Goal: Check status: Check status

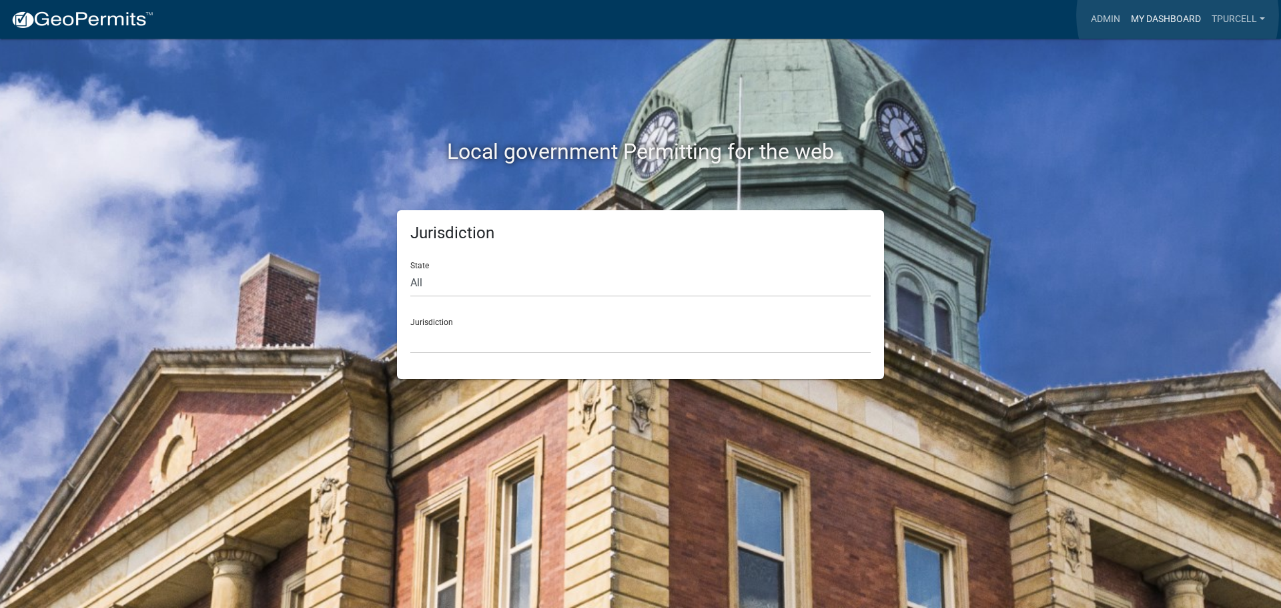
click at [1178, 15] on link "My Dashboard" at bounding box center [1166, 19] width 81 height 25
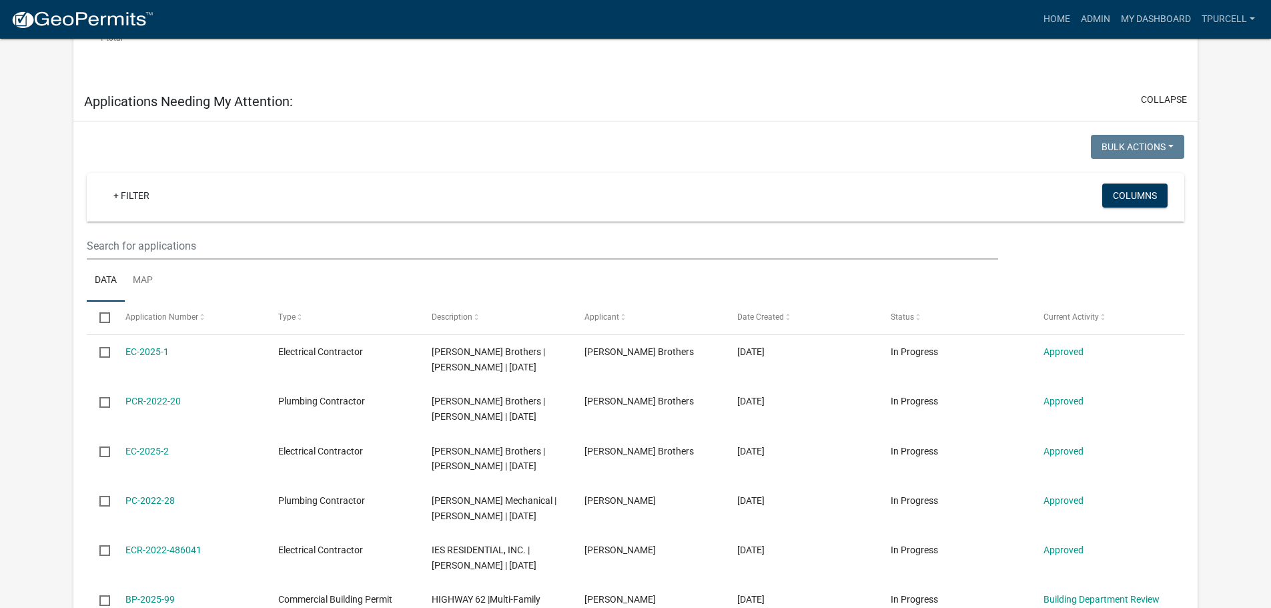
scroll to position [467, 0]
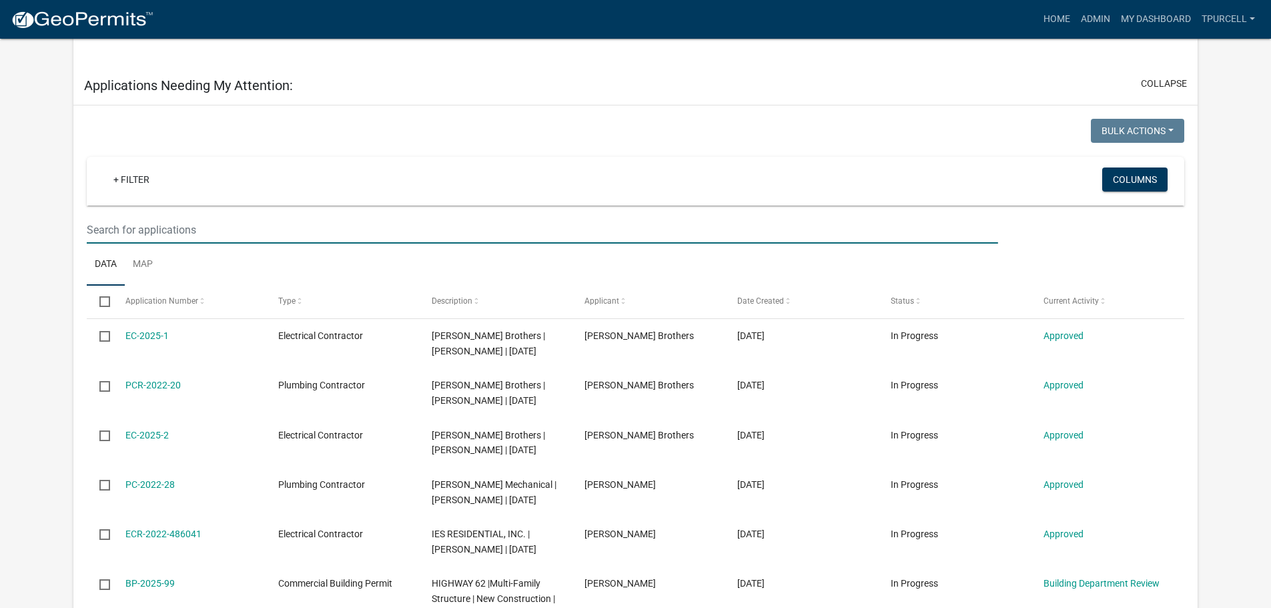
click at [288, 232] on input "text" at bounding box center [542, 229] width 911 height 27
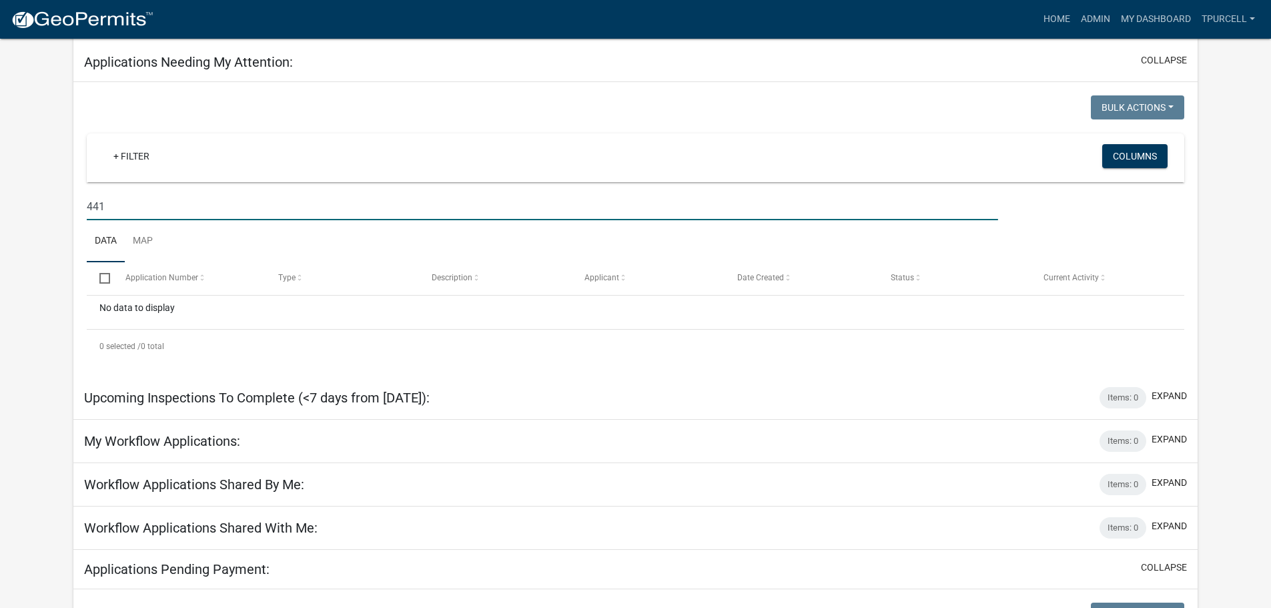
scroll to position [267, 0]
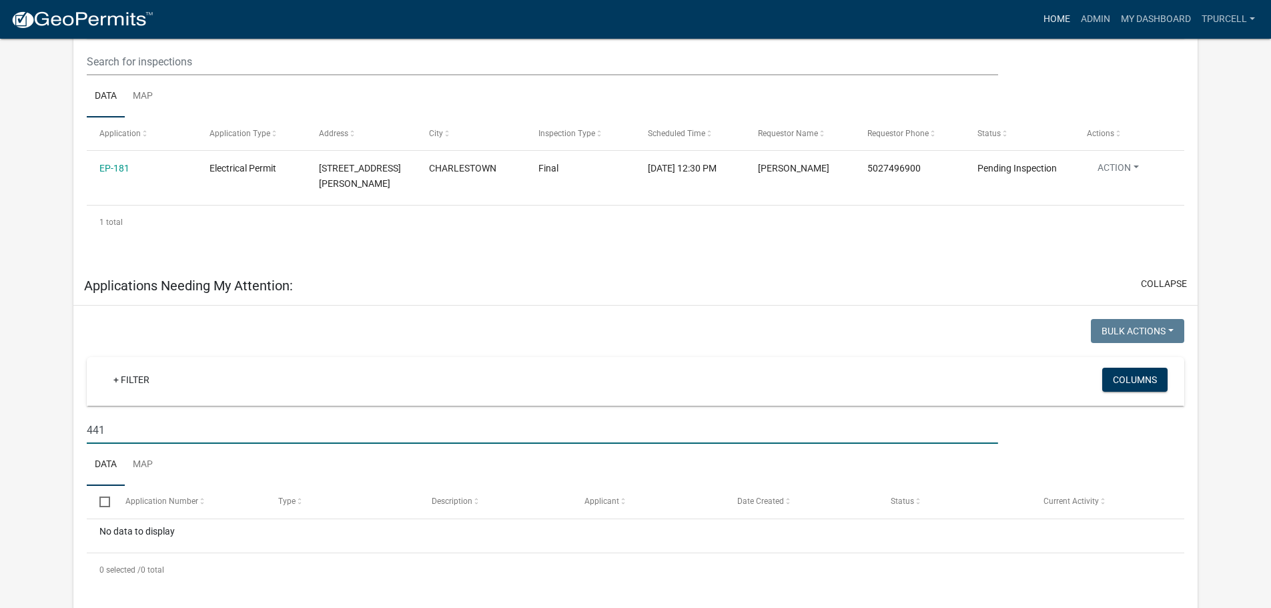
type input "441"
click at [1054, 17] on link "Home" at bounding box center [1056, 19] width 37 height 25
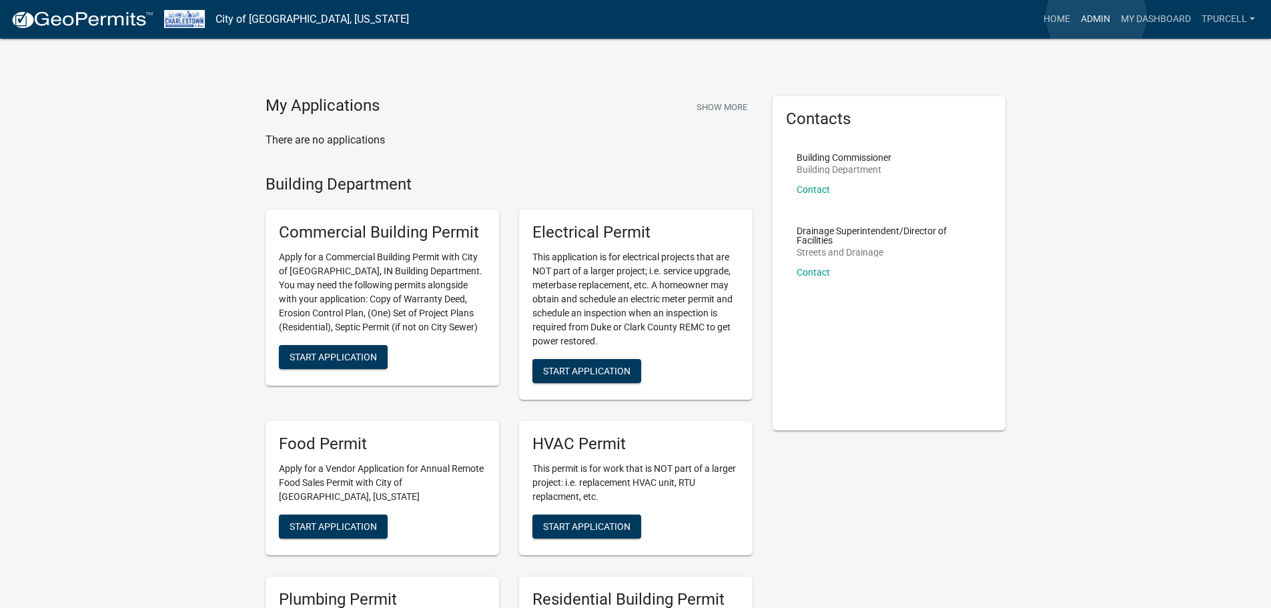
click at [1096, 16] on link "Admin" at bounding box center [1096, 19] width 40 height 25
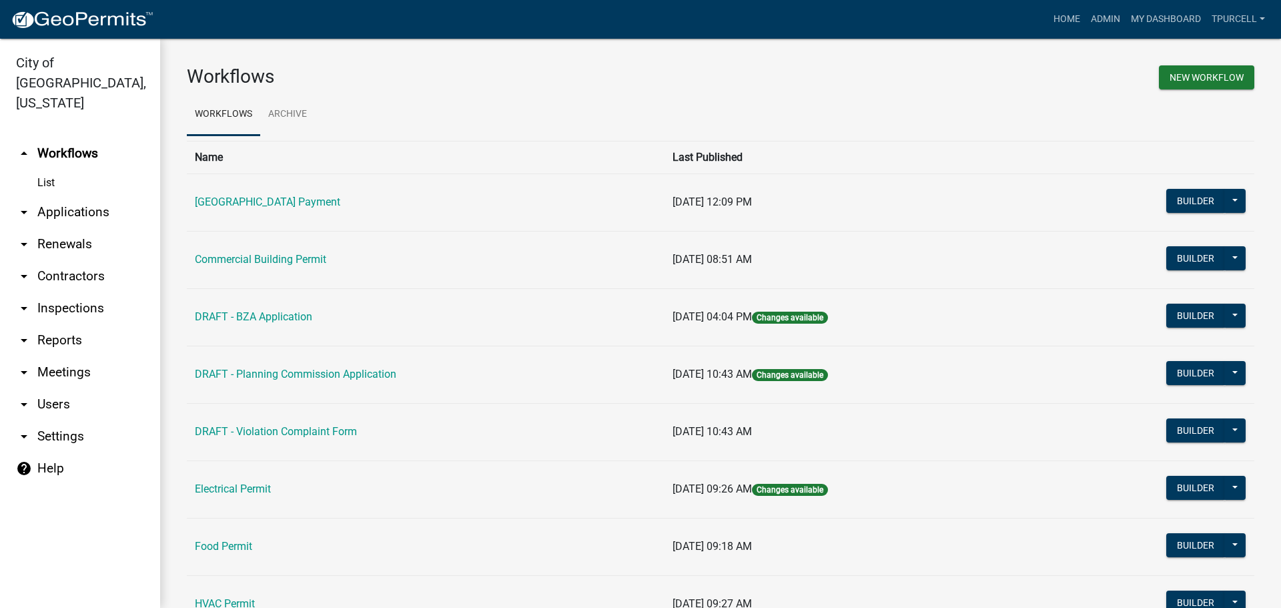
click at [64, 196] on link "arrow_drop_down Applications" at bounding box center [80, 212] width 160 height 32
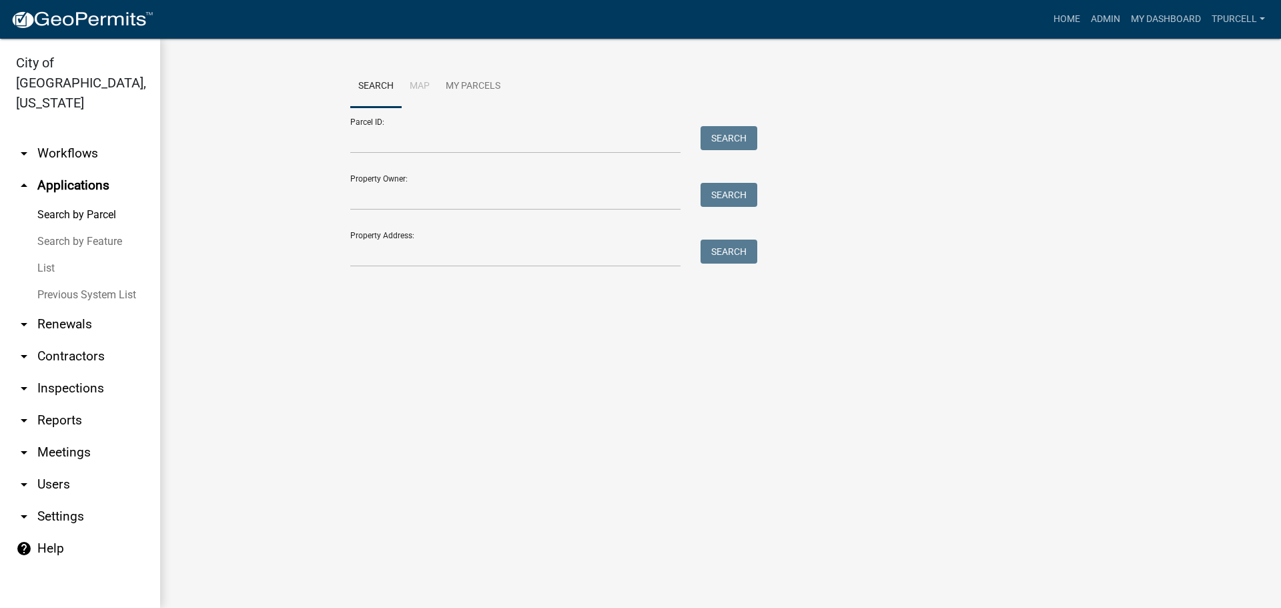
click at [46, 255] on link "List" at bounding box center [80, 268] width 160 height 27
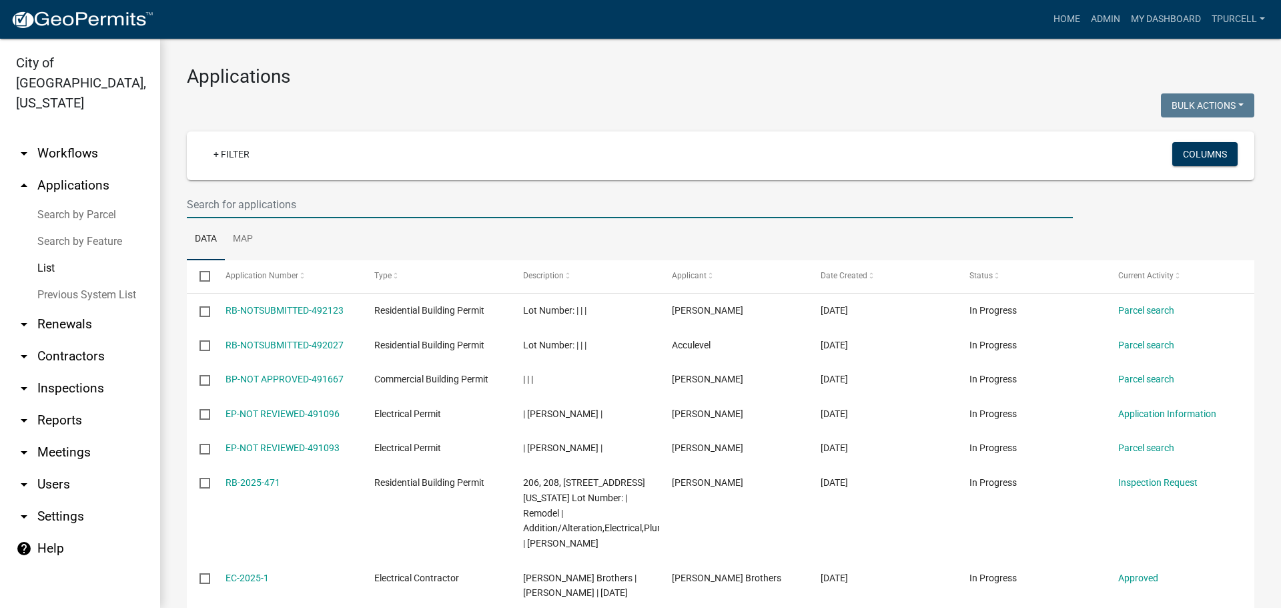
click at [236, 208] on input "text" at bounding box center [630, 204] width 886 height 27
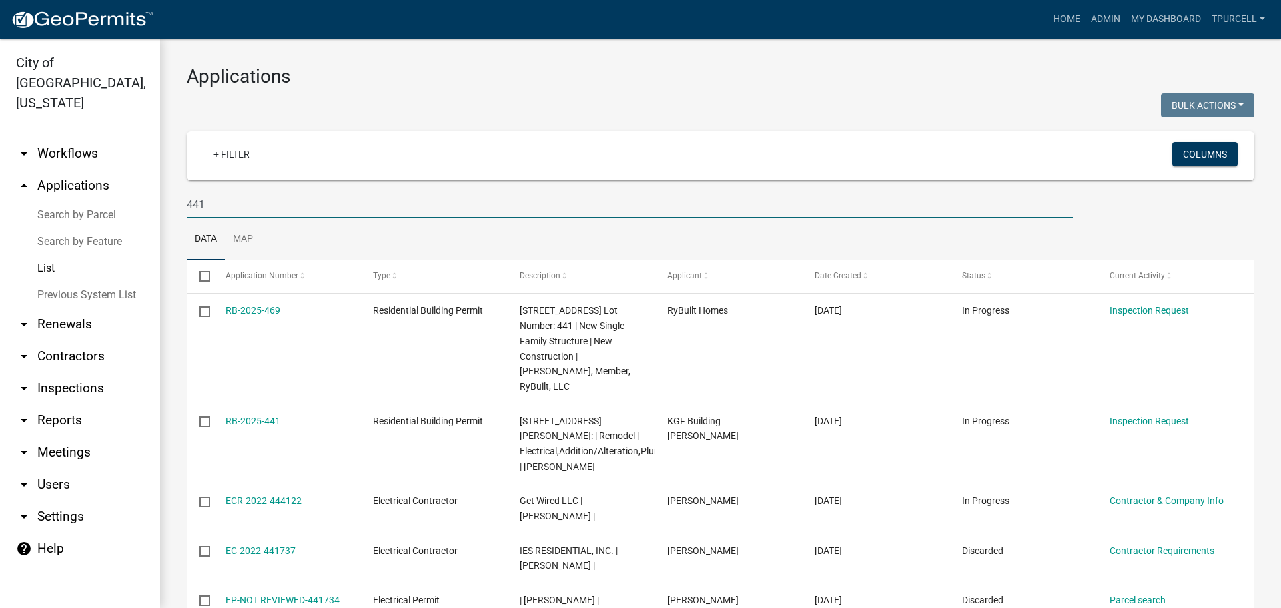
type input "441"
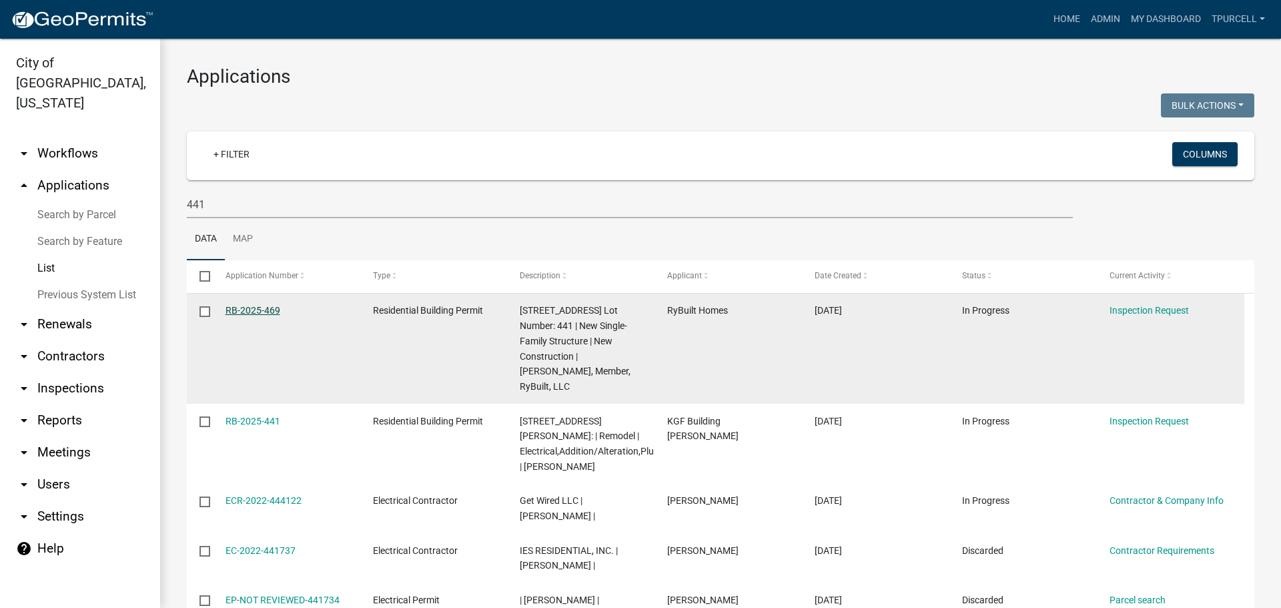
click at [266, 307] on link "RB-2025-469" at bounding box center [253, 310] width 55 height 11
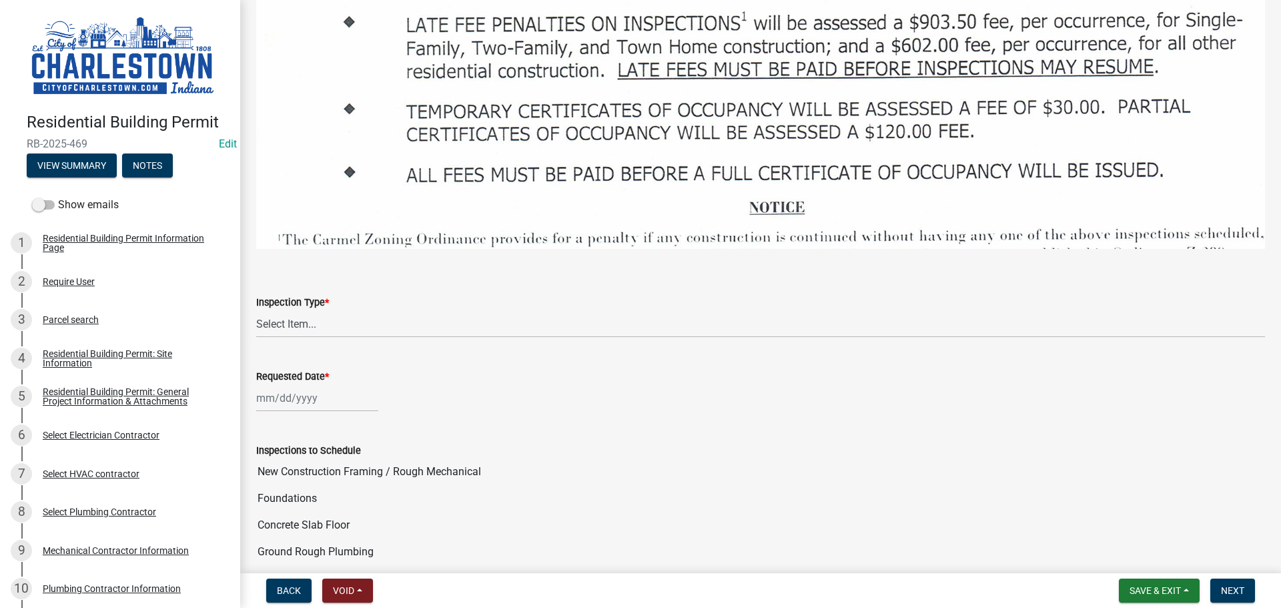
scroll to position [2002, 0]
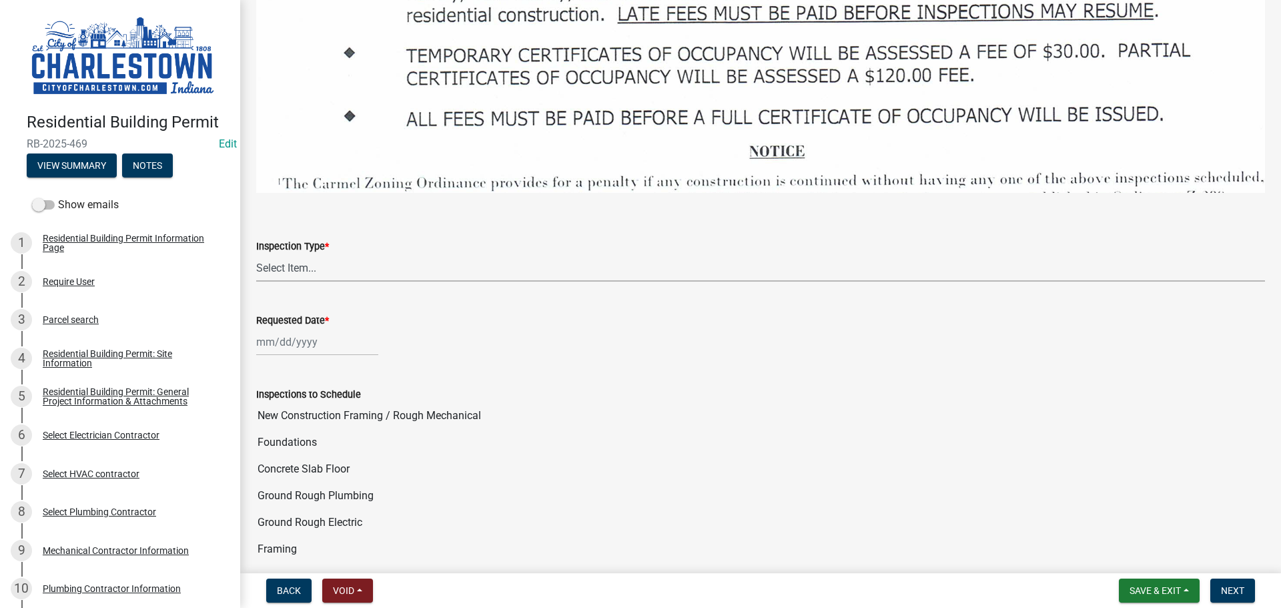
click at [307, 258] on select "Select Item... New Construction Framing / Rough Mechanical Foundations Concrete…" at bounding box center [760, 267] width 1009 height 27
click at [256, 254] on select "Select Item... New Construction Framing / Rough Mechanical Foundations Concrete…" at bounding box center [760, 267] width 1009 height 27
select select "070efa9d-54c2-47c8-ac16-f05a66721b1b"
click at [310, 335] on div at bounding box center [317, 341] width 122 height 27
select select "10"
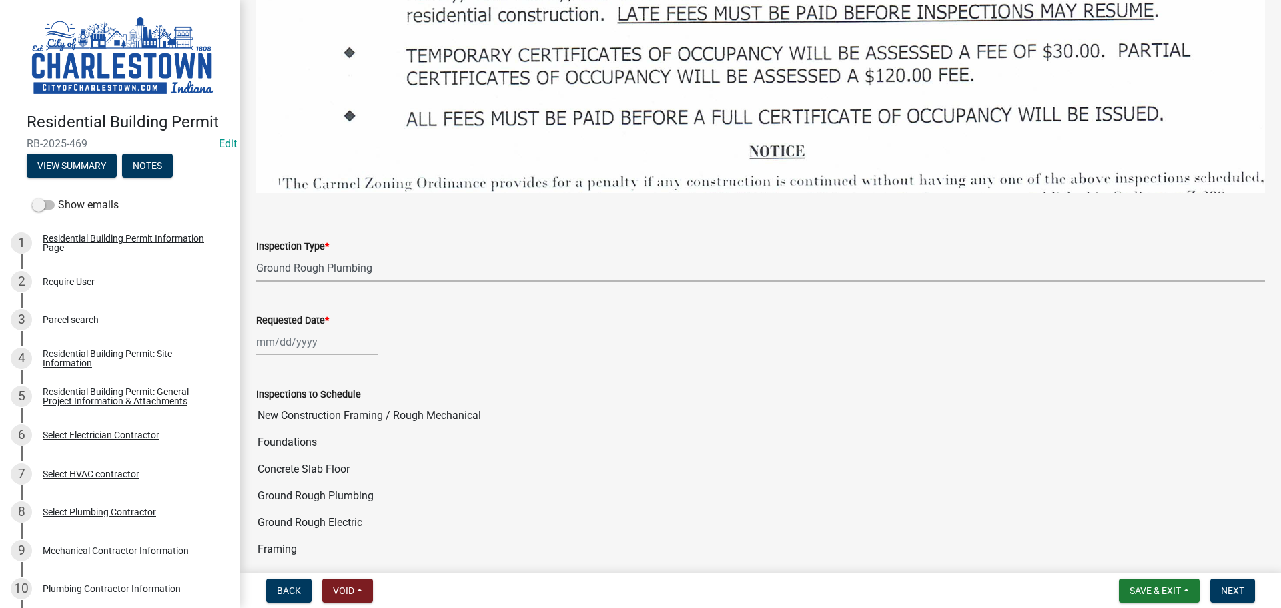
select select "2025"
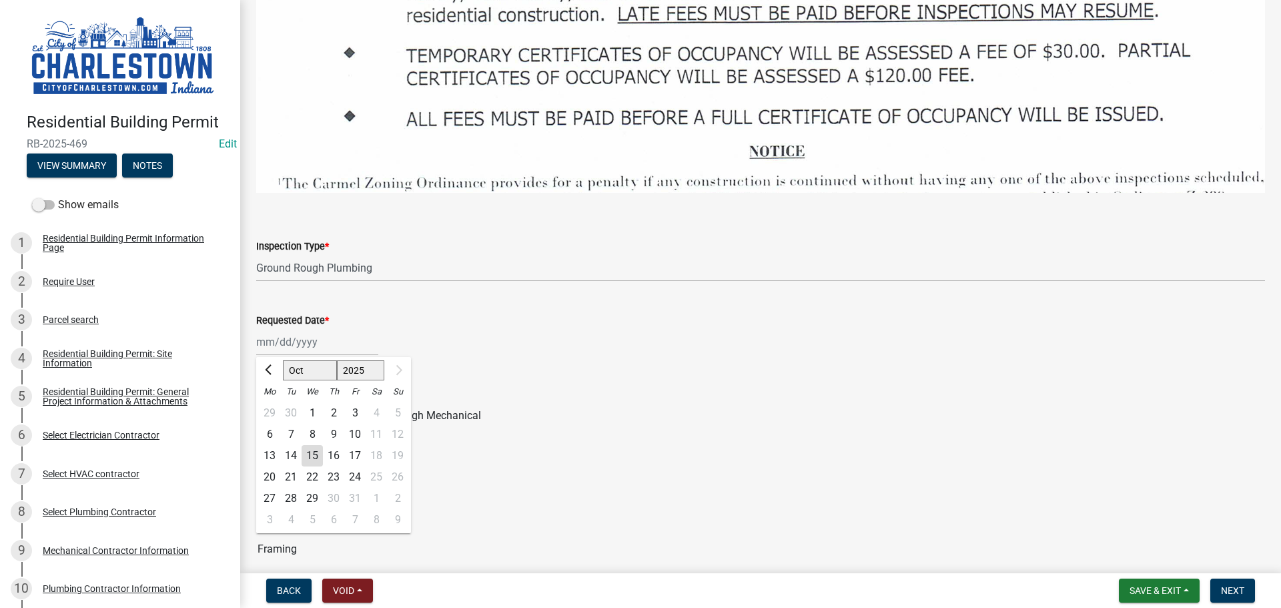
click at [335, 447] on div "16" at bounding box center [333, 455] width 21 height 21
type input "[DATE]"
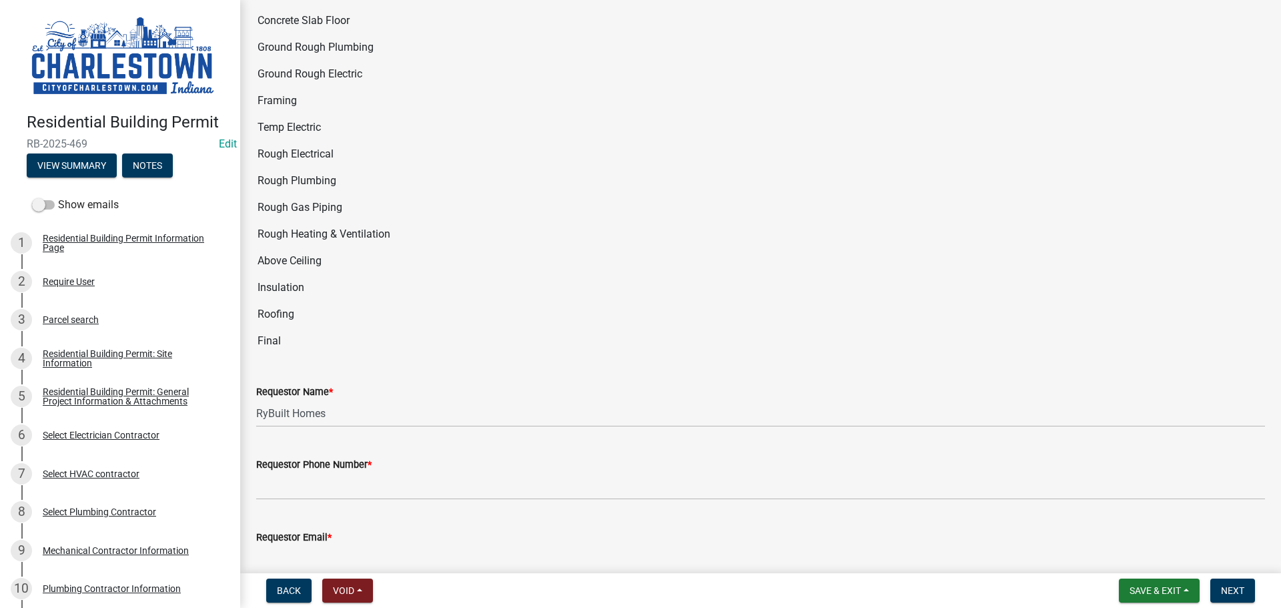
scroll to position [2536, 0]
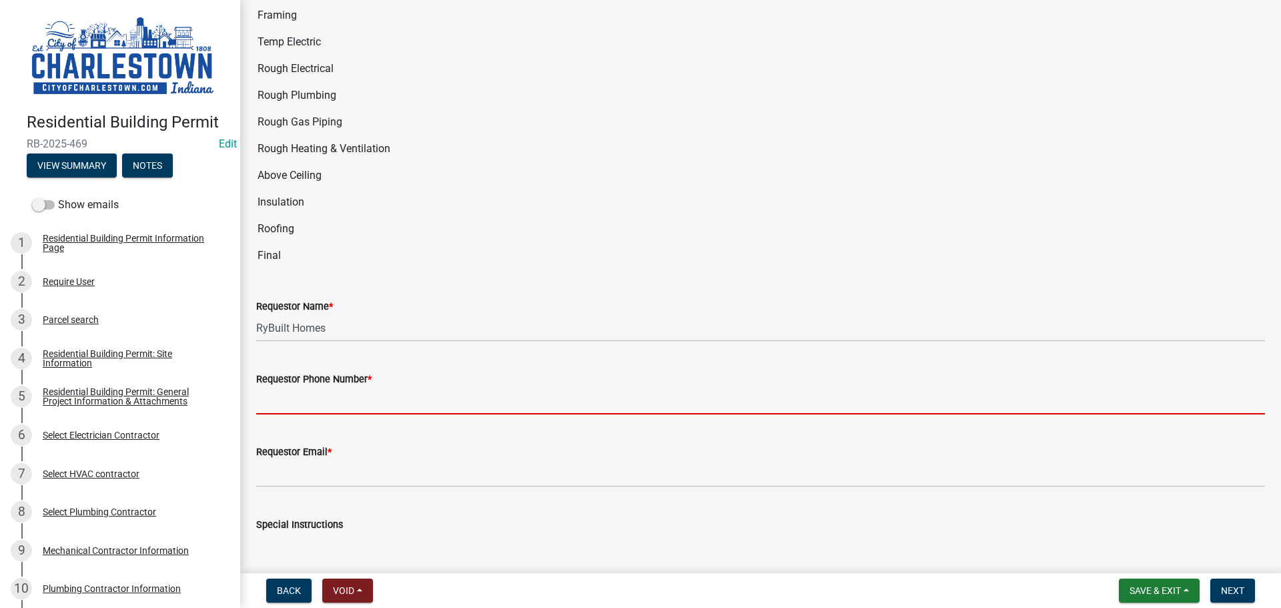
click at [314, 392] on input "Requestor Phone Number *" at bounding box center [760, 400] width 1009 height 27
type input "5025233650"
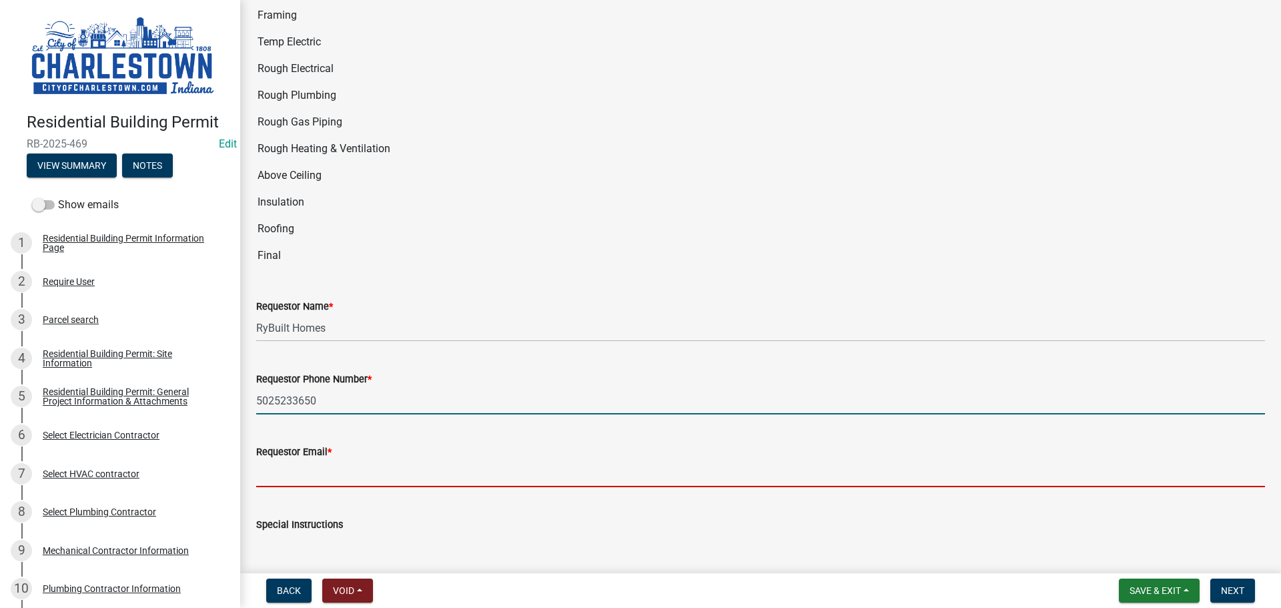
click at [323, 460] on input "Requestor Email *" at bounding box center [760, 473] width 1009 height 27
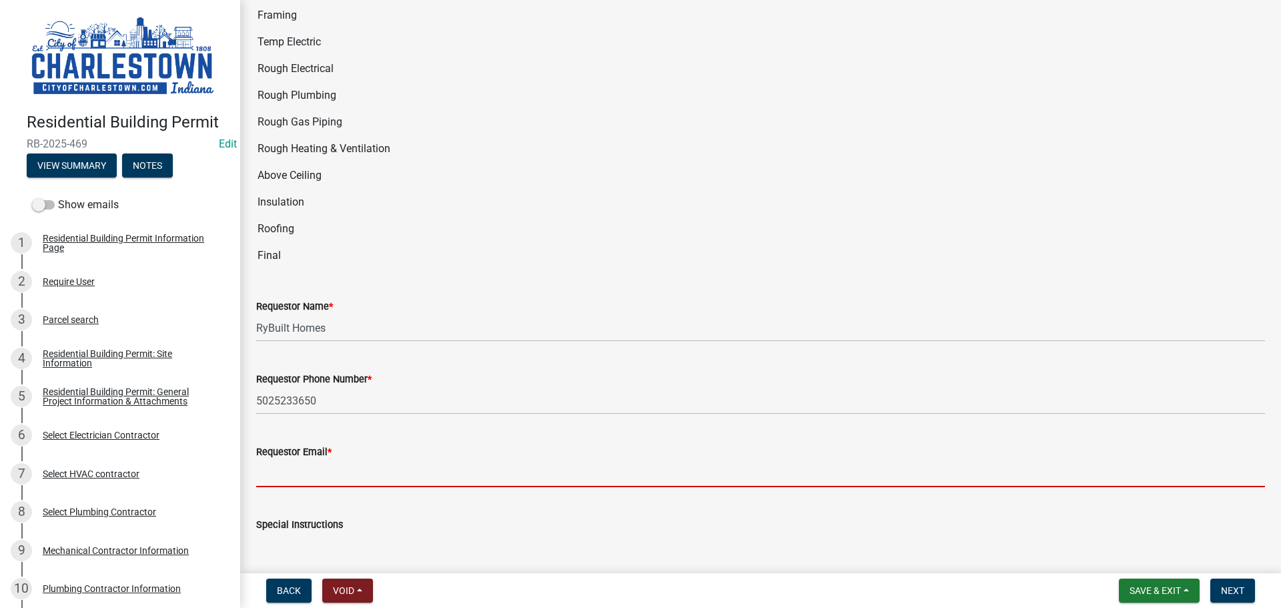
type input "[EMAIL_ADDRESS][DOMAIN_NAME]"
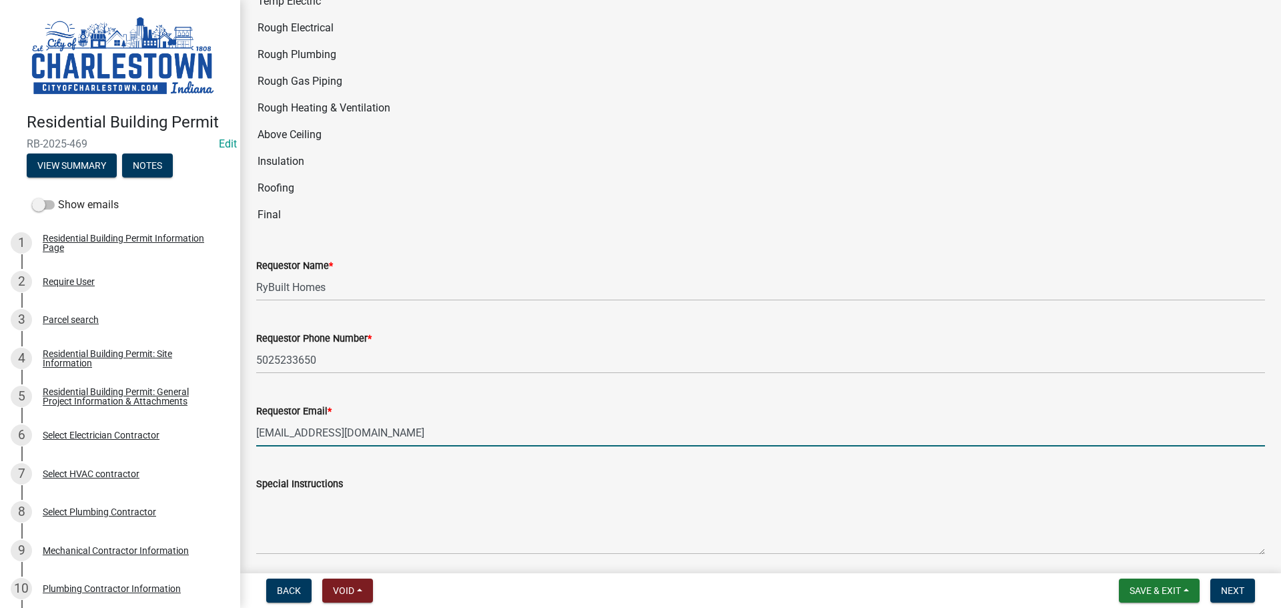
scroll to position [2616, 0]
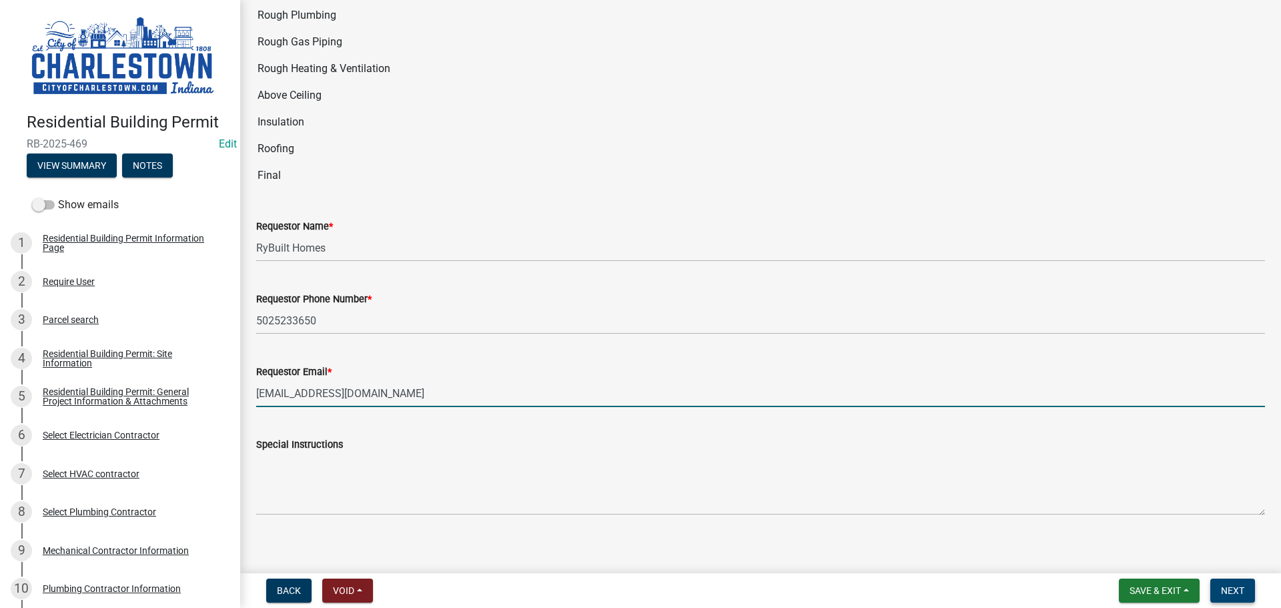
click at [1228, 591] on span "Next" at bounding box center [1232, 590] width 23 height 11
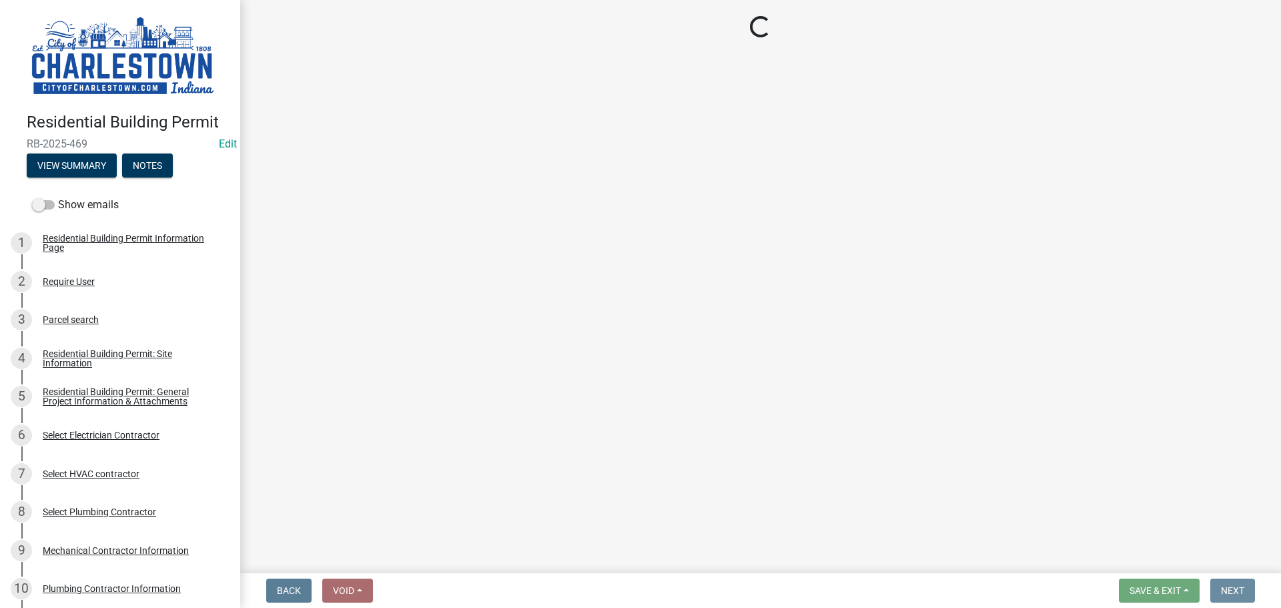
scroll to position [0, 0]
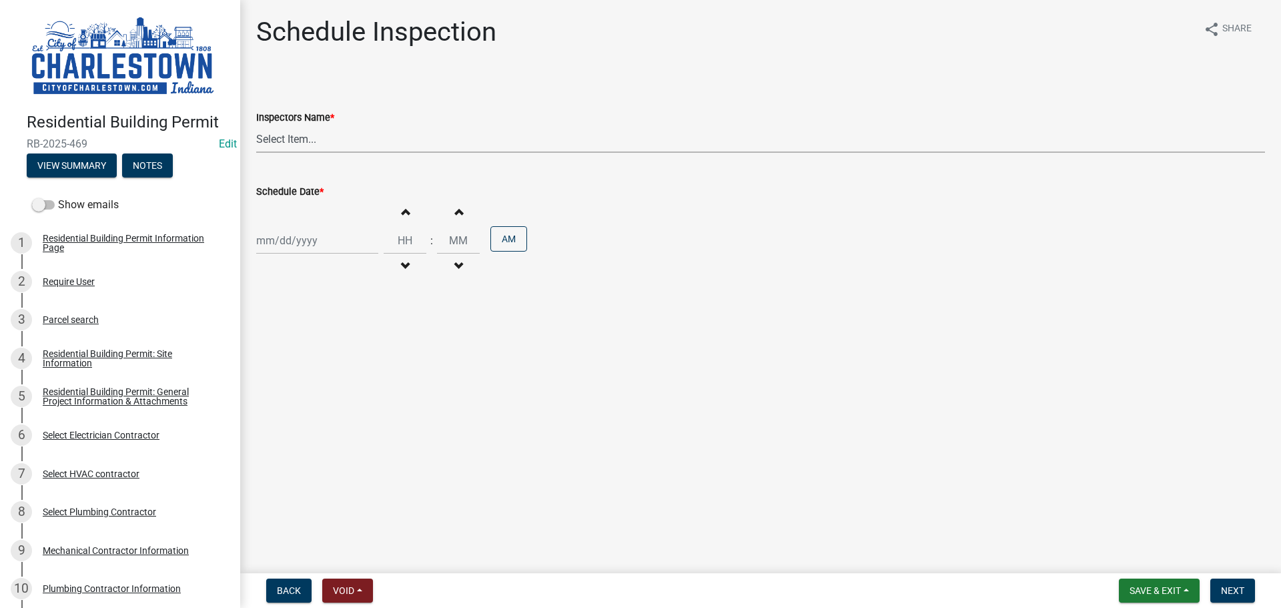
click at [289, 137] on select "Select Item... [PERSON_NAME] ([PERSON_NAME]) [PERSON_NAME] ([PERSON_NAME]) [PER…" at bounding box center [760, 138] width 1009 height 27
select select "63e5a778-15f7-4a13-aba2-a6e5541a0fb3"
click at [256, 125] on select "Select Item... [PERSON_NAME] ([PERSON_NAME]) [PERSON_NAME] ([PERSON_NAME]) [PER…" at bounding box center [760, 138] width 1009 height 27
select select "10"
select select "2025"
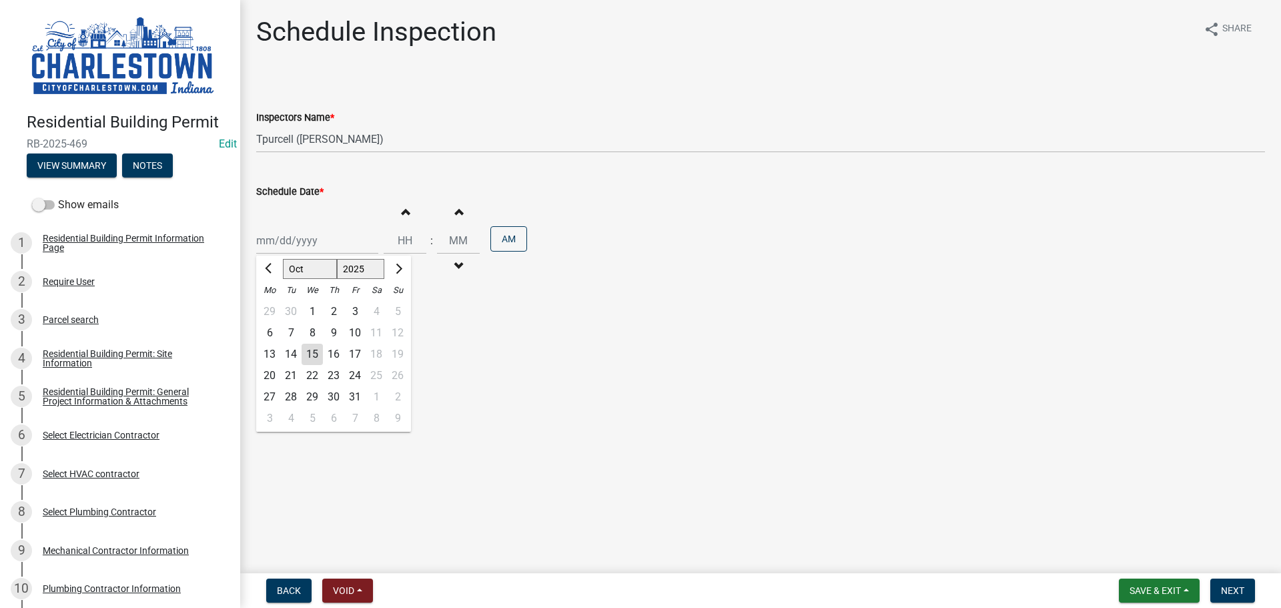
click at [288, 238] on div "[PERSON_NAME] Feb Mar Apr [PERSON_NAME][DATE] Oct Nov [DATE] 1526 1527 1528 152…" at bounding box center [317, 240] width 122 height 27
click at [334, 352] on div "16" at bounding box center [333, 354] width 21 height 21
type input "[DATE]"
click at [1232, 593] on span "Next" at bounding box center [1232, 590] width 23 height 11
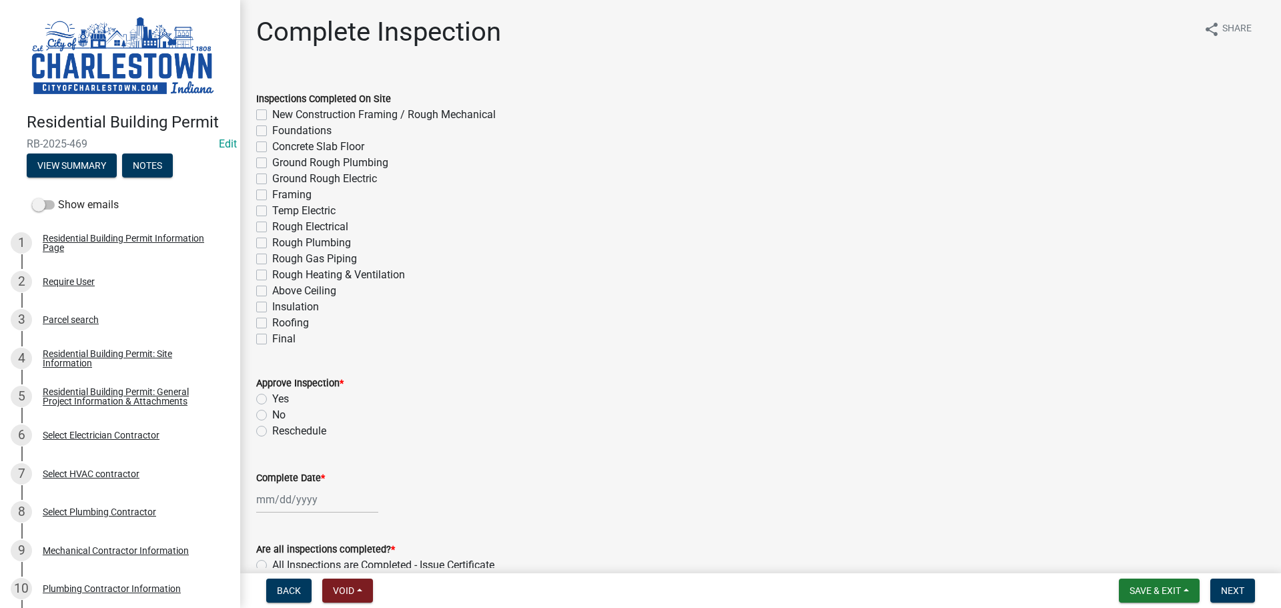
drag, startPoint x: 689, startPoint y: 234, endPoint x: 683, endPoint y: 240, distance: 9.0
click at [690, 234] on div "Rough Electrical" at bounding box center [760, 227] width 1009 height 16
click at [272, 164] on label "Ground Rough Plumbing" at bounding box center [330, 163] width 116 height 16
click at [272, 163] on input "Ground Rough Plumbing" at bounding box center [276, 159] width 9 height 9
checkbox input "true"
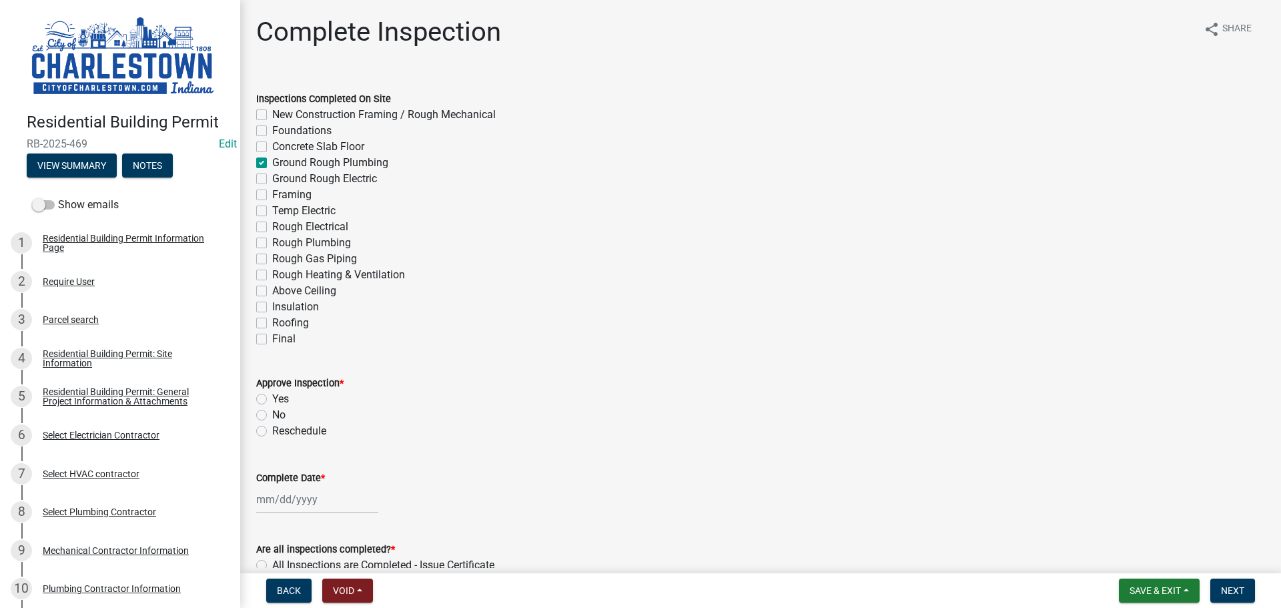
checkbox input "false"
checkbox input "true"
checkbox input "false"
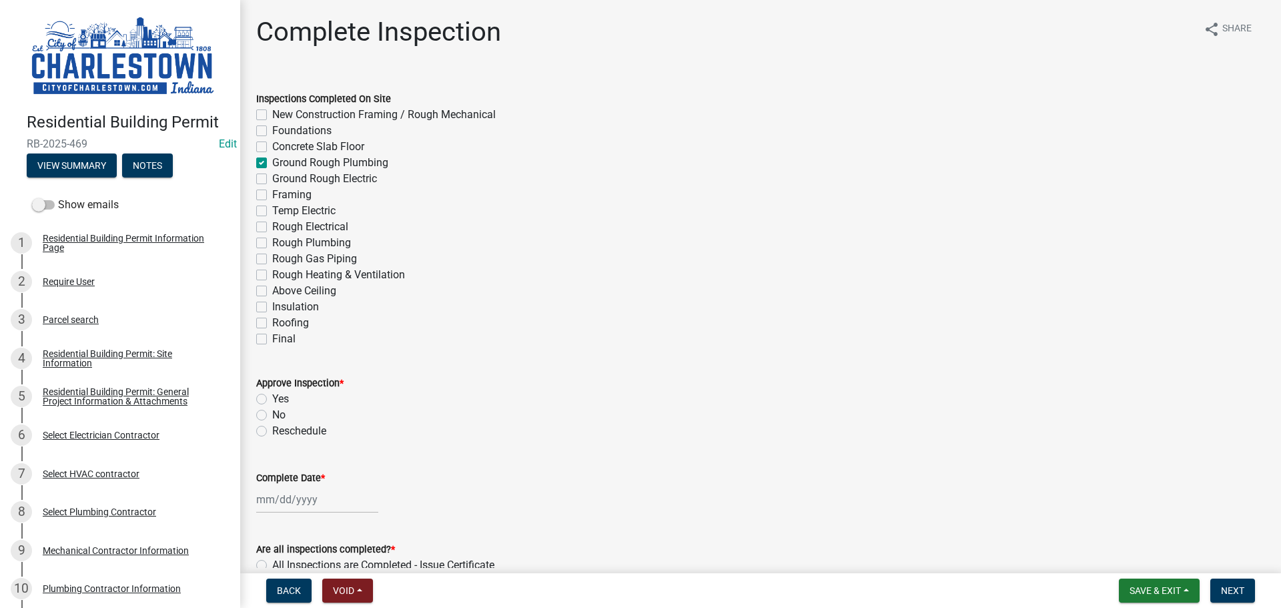
checkbox input "false"
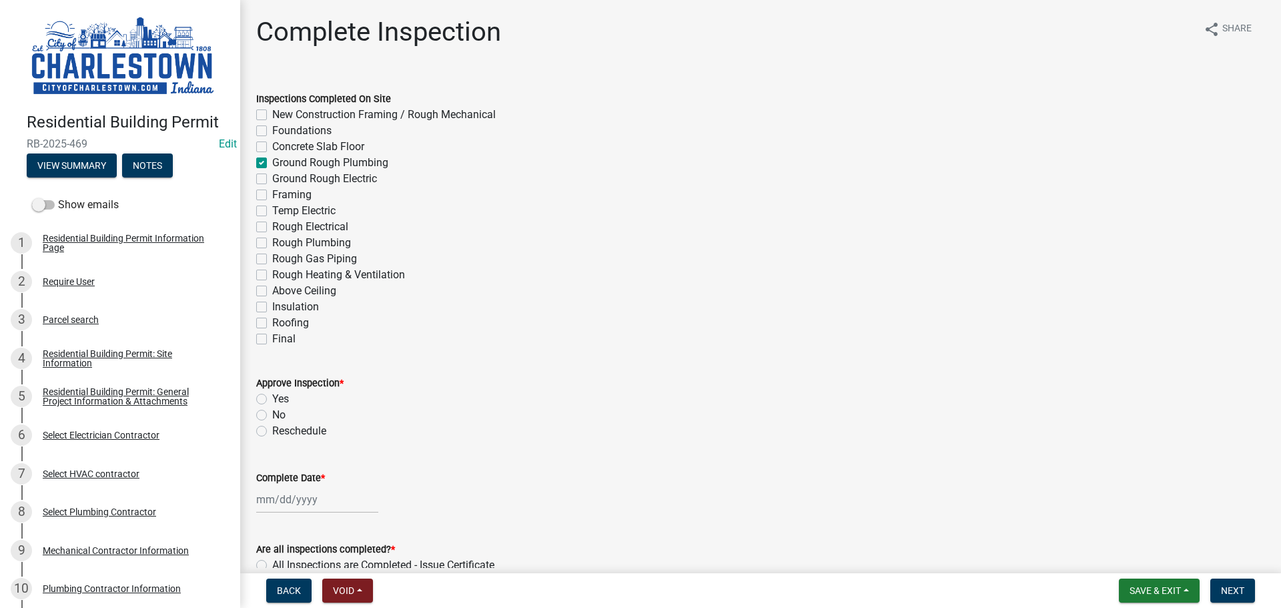
checkbox input "false"
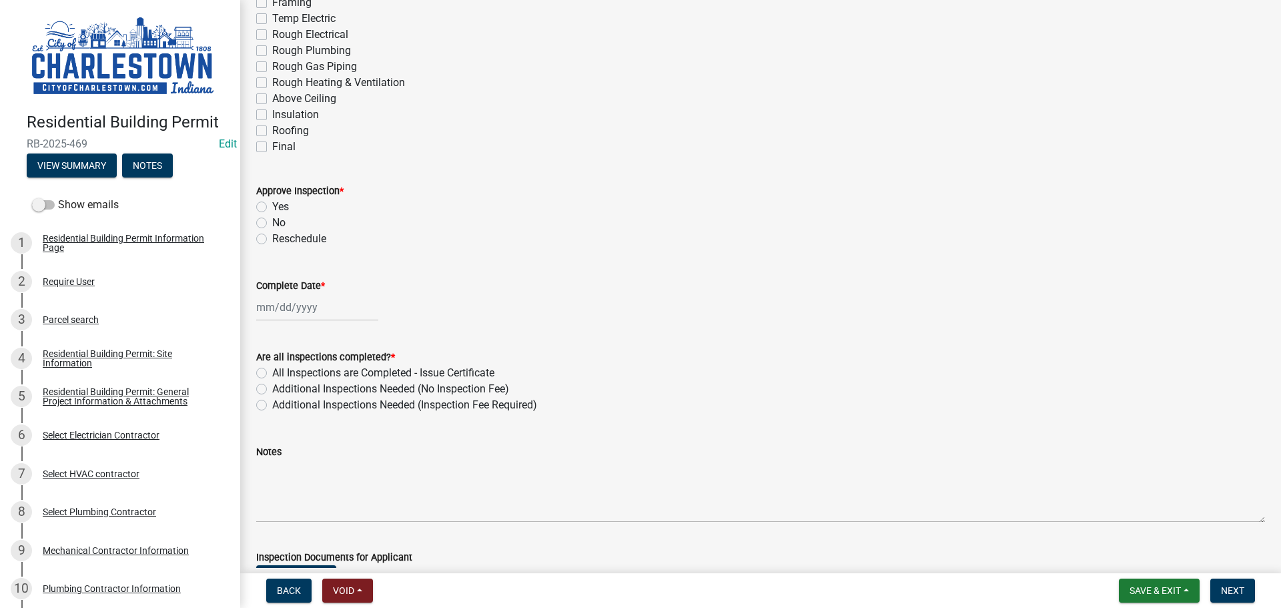
scroll to position [200, 0]
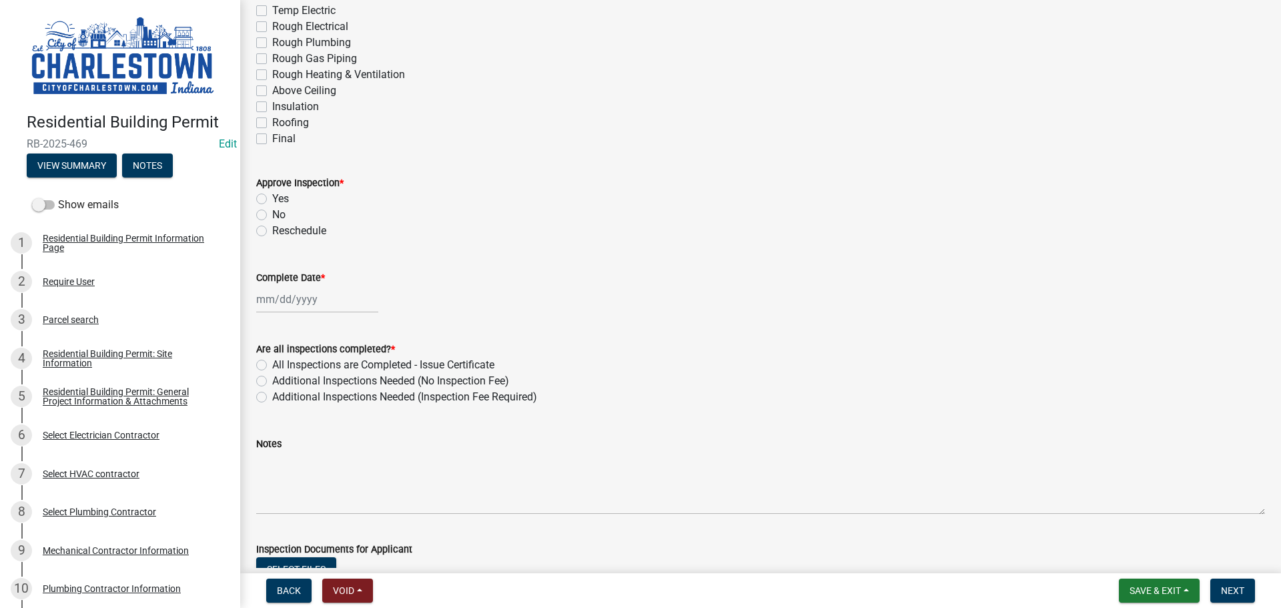
click at [272, 9] on label "Temp Electric" at bounding box center [303, 11] width 63 height 16
click at [272, 9] on input "Temp Electric" at bounding box center [276, 7] width 9 height 9
checkbox input "true"
checkbox input "false"
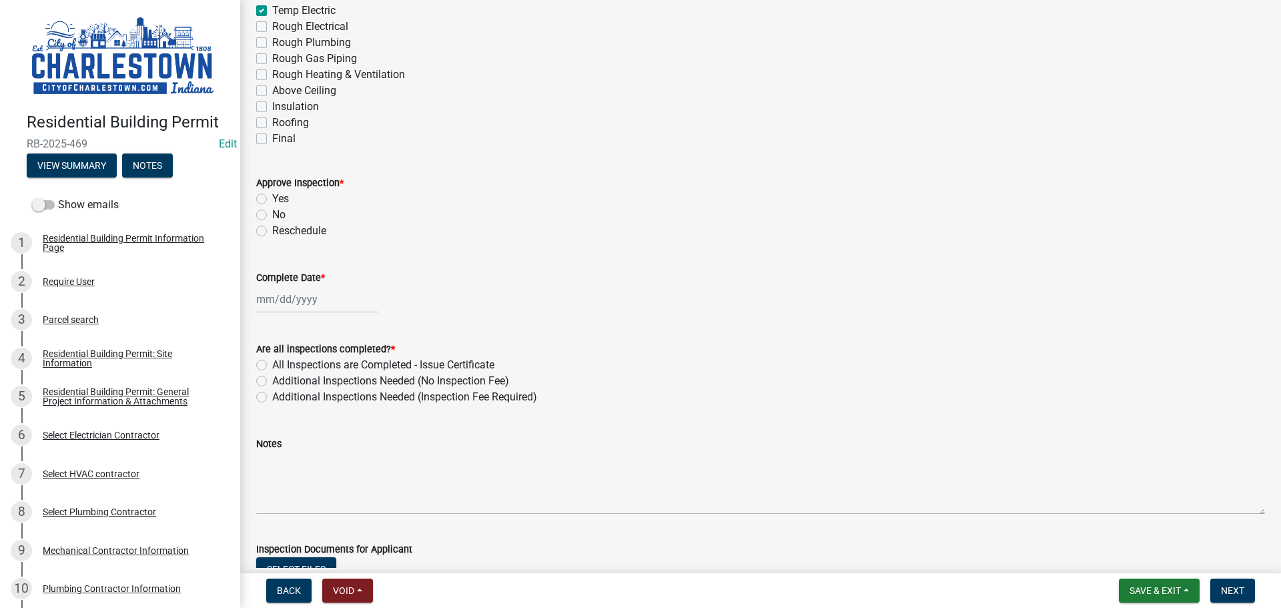
checkbox input "false"
checkbox input "true"
checkbox input "false"
checkbox input "true"
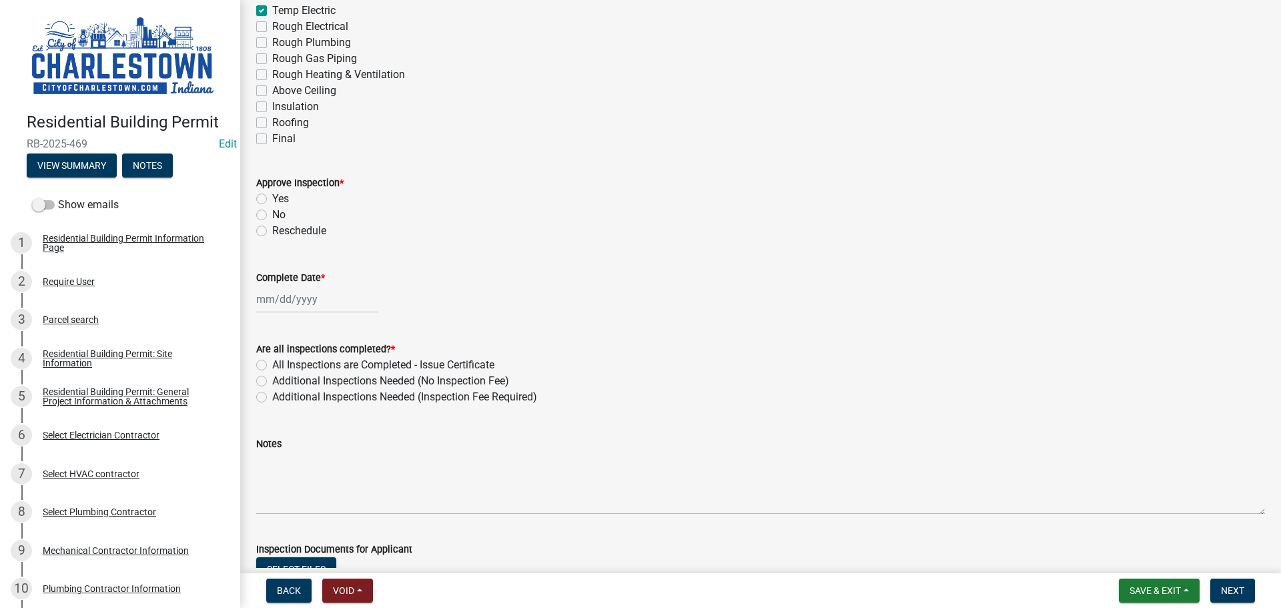
checkbox input "false"
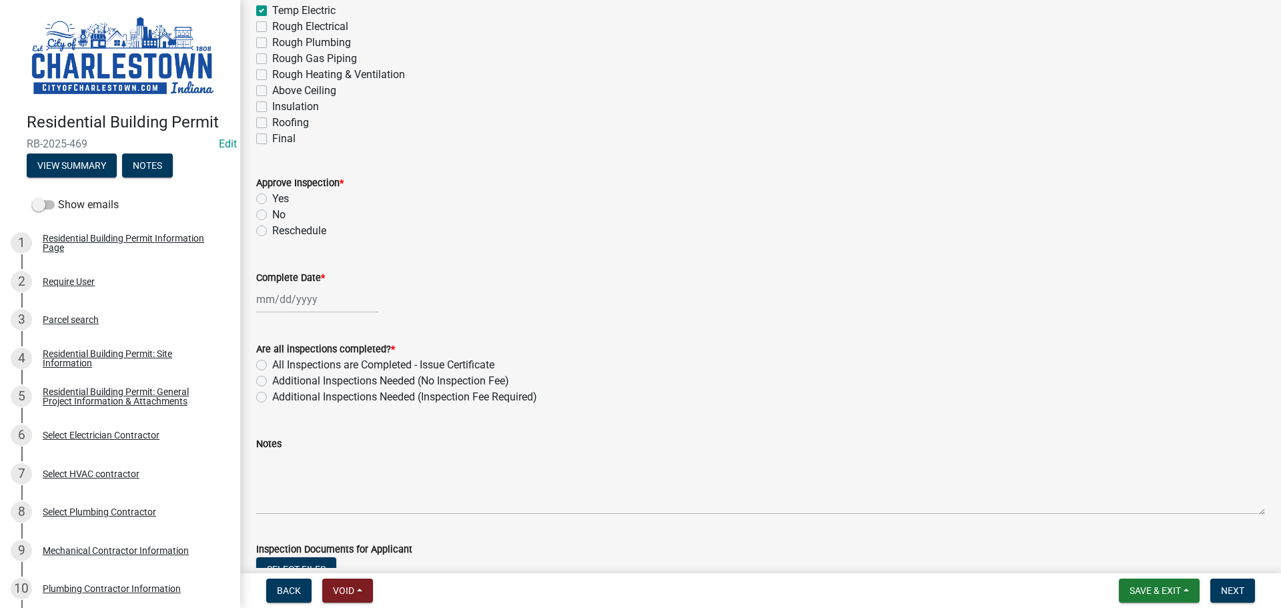
checkbox input "false"
click at [1138, 586] on span "Save & Exit" at bounding box center [1155, 590] width 51 height 11
click at [1130, 553] on button "Save & Exit" at bounding box center [1146, 556] width 107 height 32
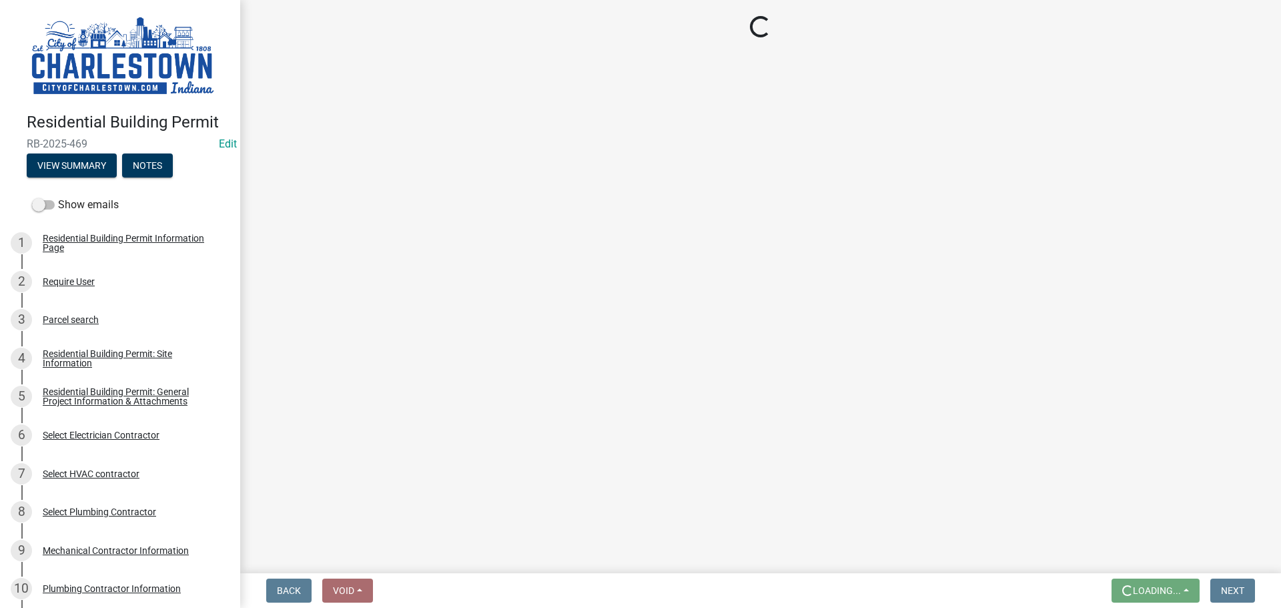
scroll to position [0, 0]
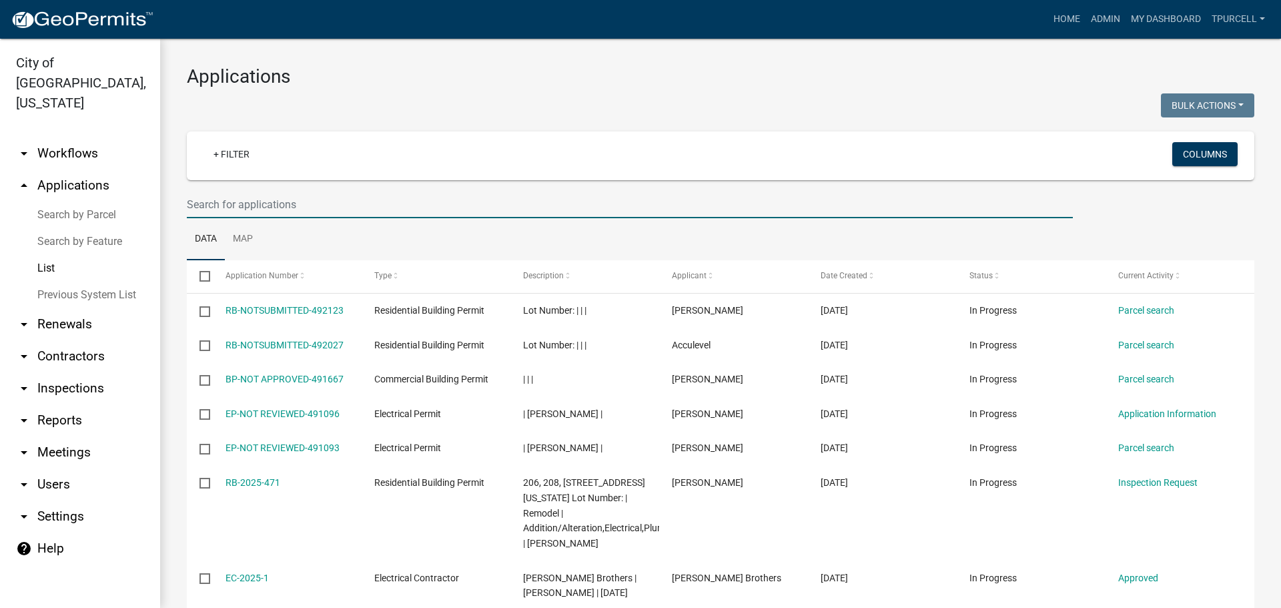
click at [264, 198] on input "text" at bounding box center [630, 204] width 886 height 27
type input "441"
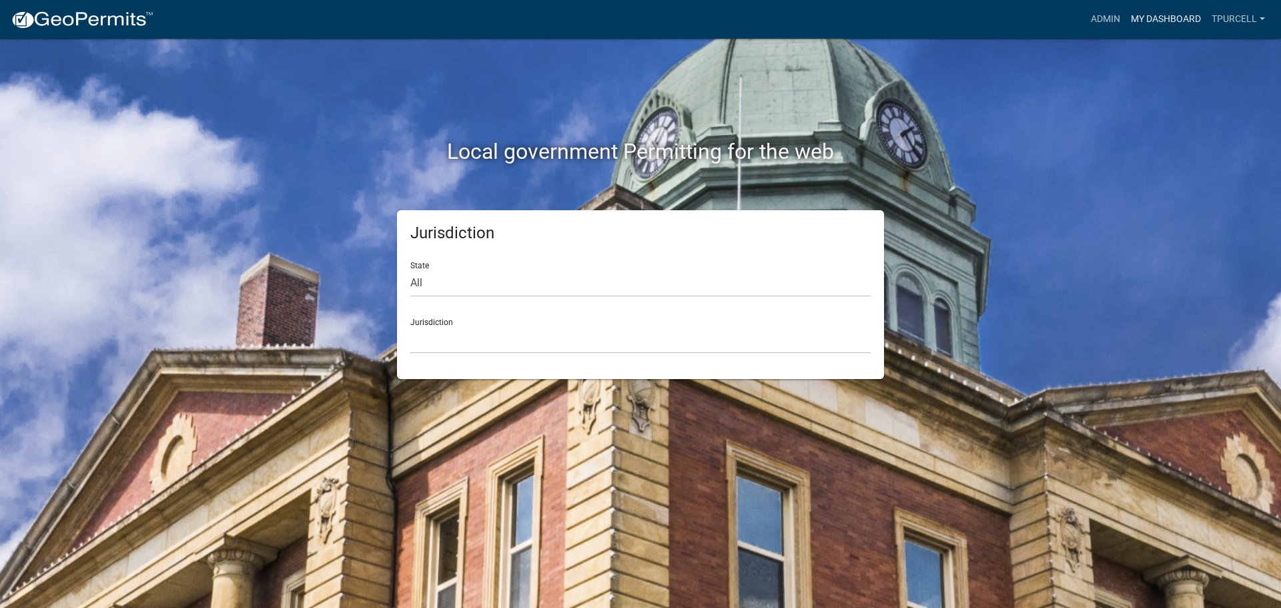
click at [1152, 19] on link "My Dashboard" at bounding box center [1166, 19] width 81 height 25
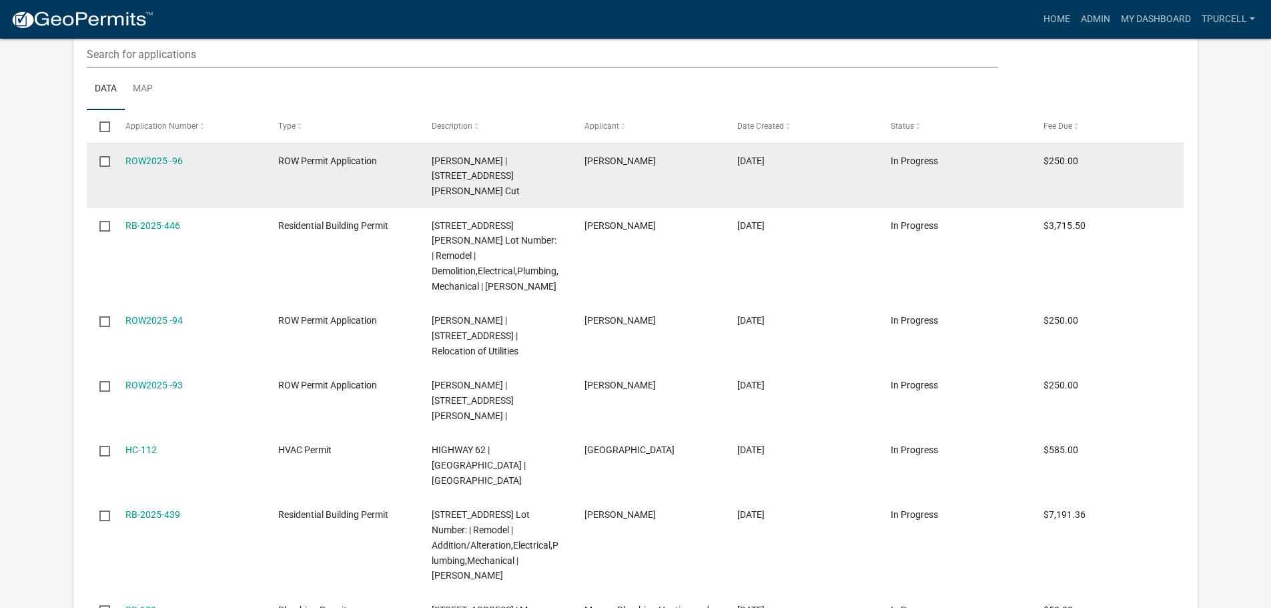
scroll to position [2235, 0]
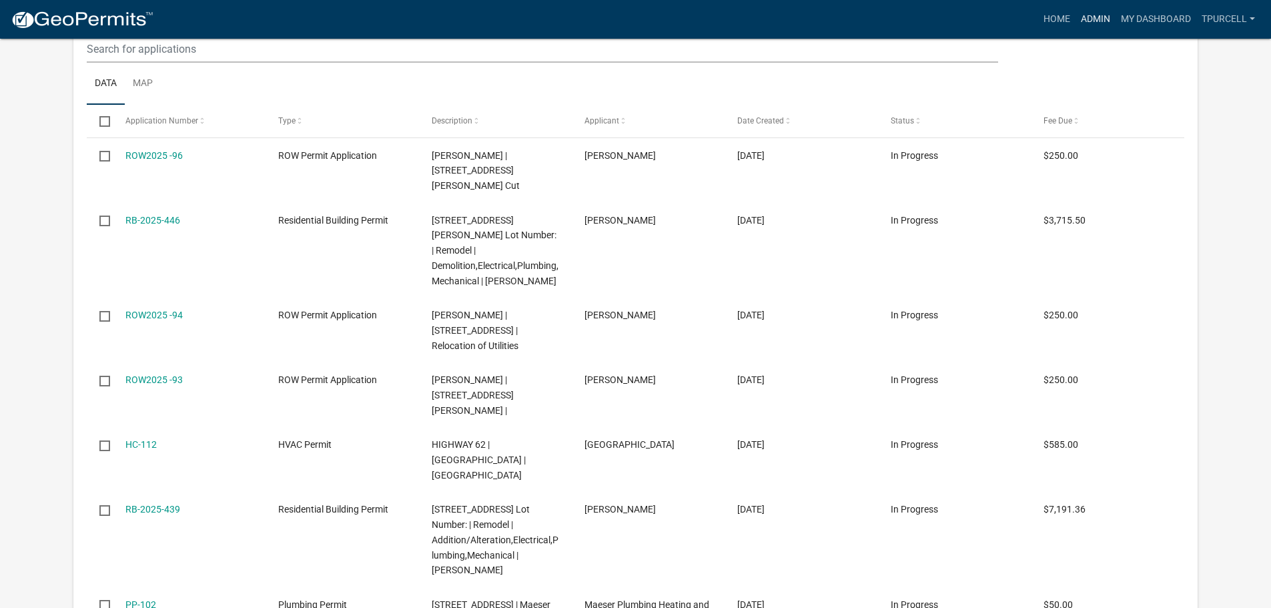
click at [1096, 21] on link "Admin" at bounding box center [1096, 19] width 40 height 25
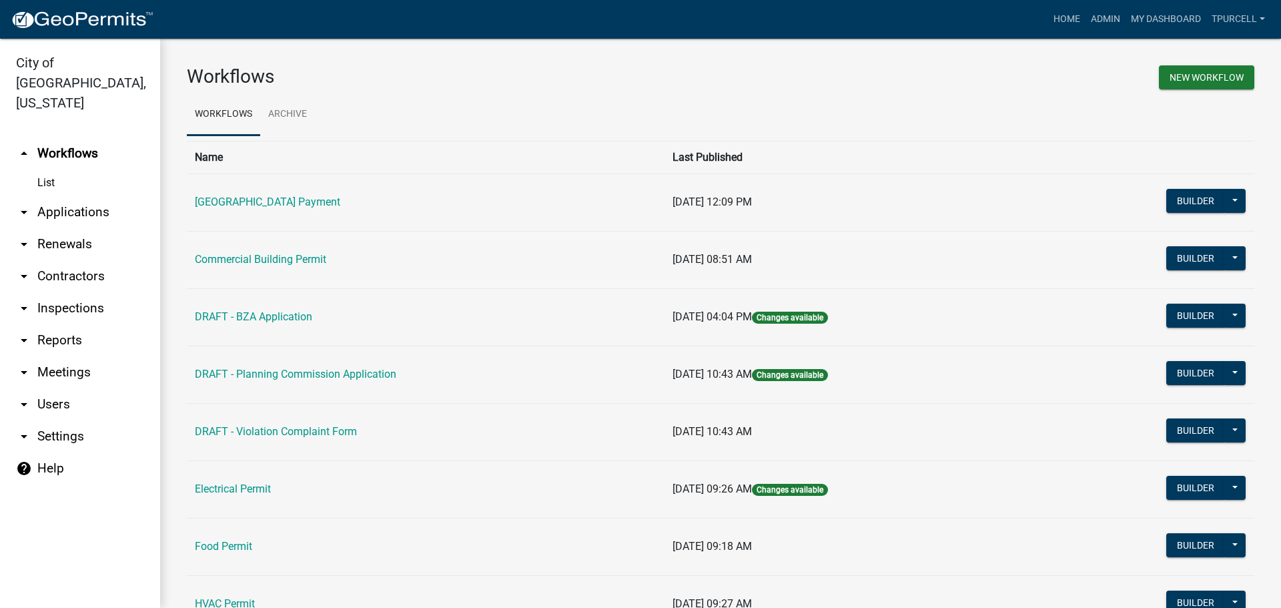
click at [70, 196] on link "arrow_drop_down Applications" at bounding box center [80, 212] width 160 height 32
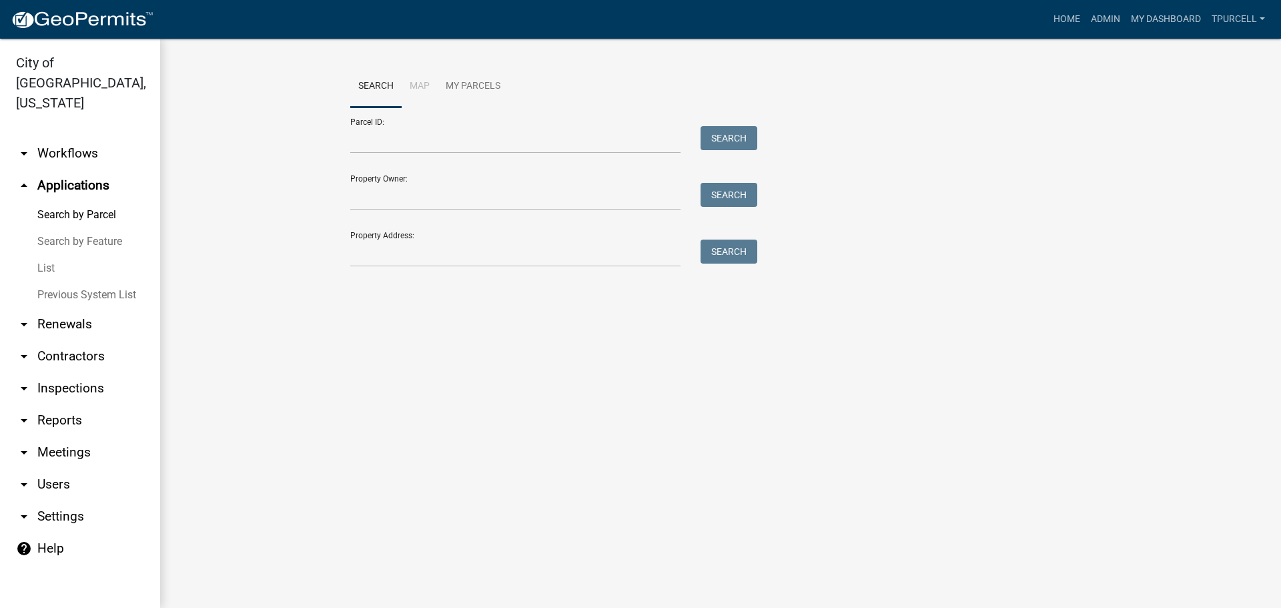
click at [52, 255] on link "List" at bounding box center [80, 268] width 160 height 27
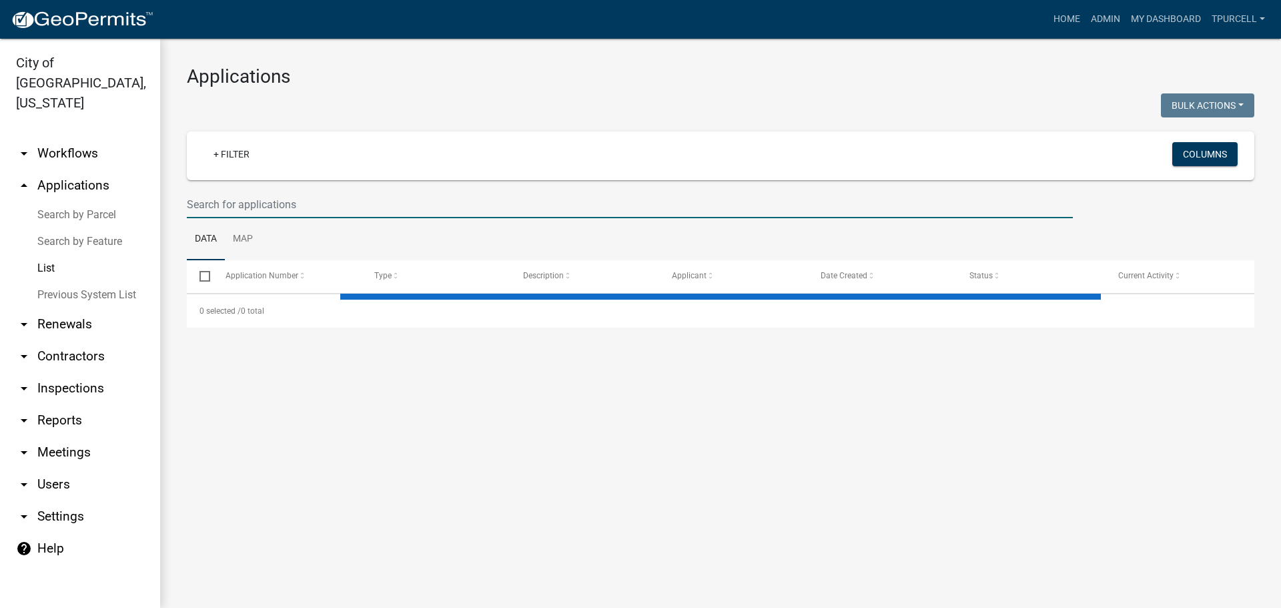
click at [221, 210] on input "text" at bounding box center [630, 204] width 886 height 27
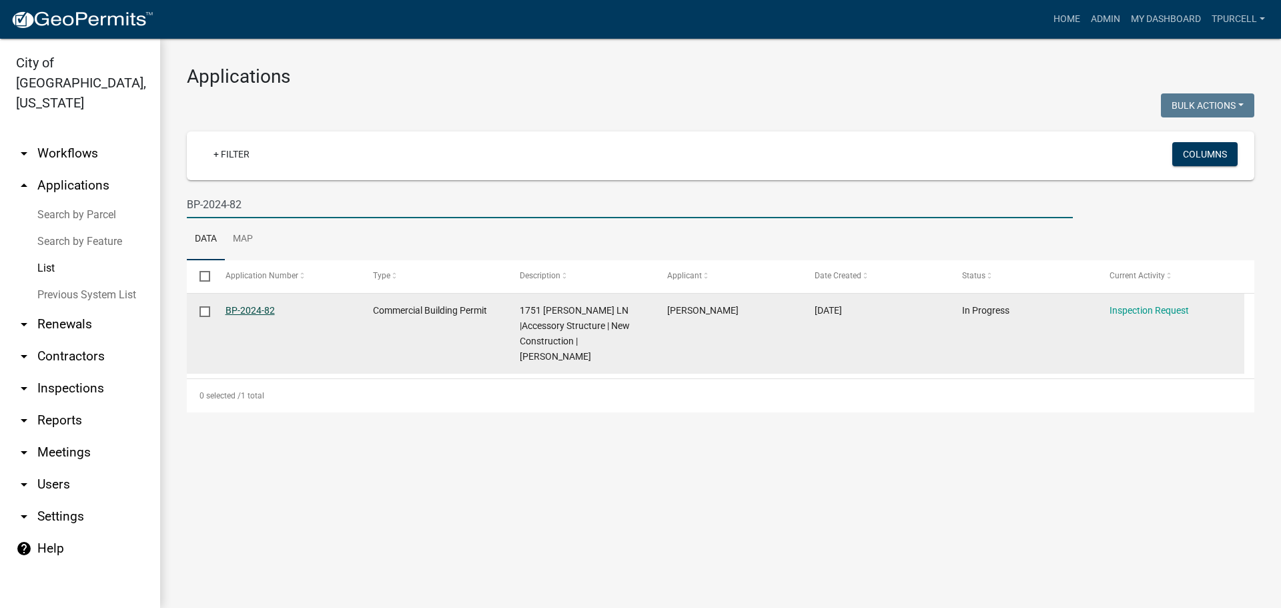
type input "BP-2024-82"
click at [268, 309] on link "BP-2024-82" at bounding box center [250, 310] width 49 height 11
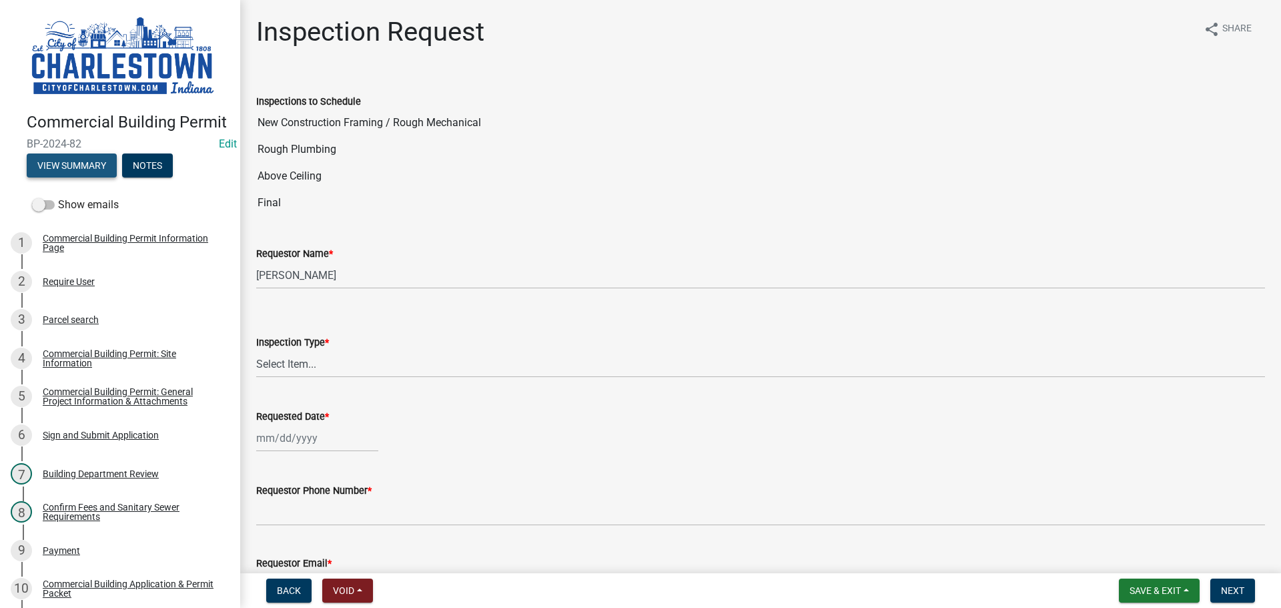
click at [77, 178] on button "View Summary" at bounding box center [72, 165] width 90 height 24
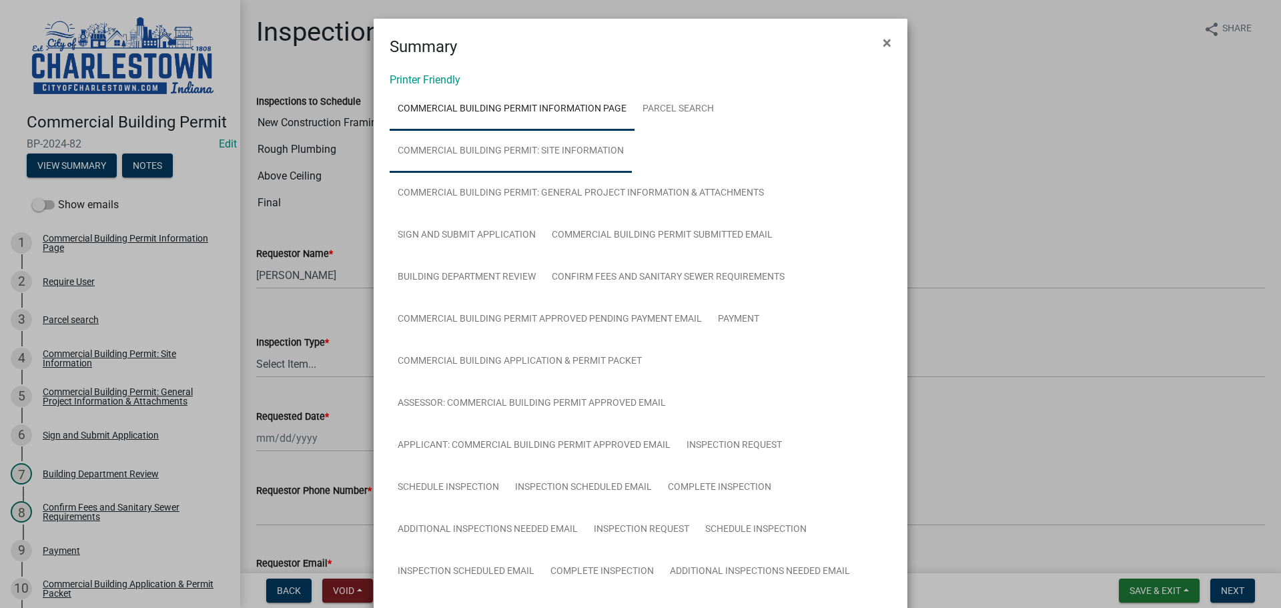
click at [568, 151] on link "Commercial Building Permit: Site Information" at bounding box center [511, 151] width 242 height 43
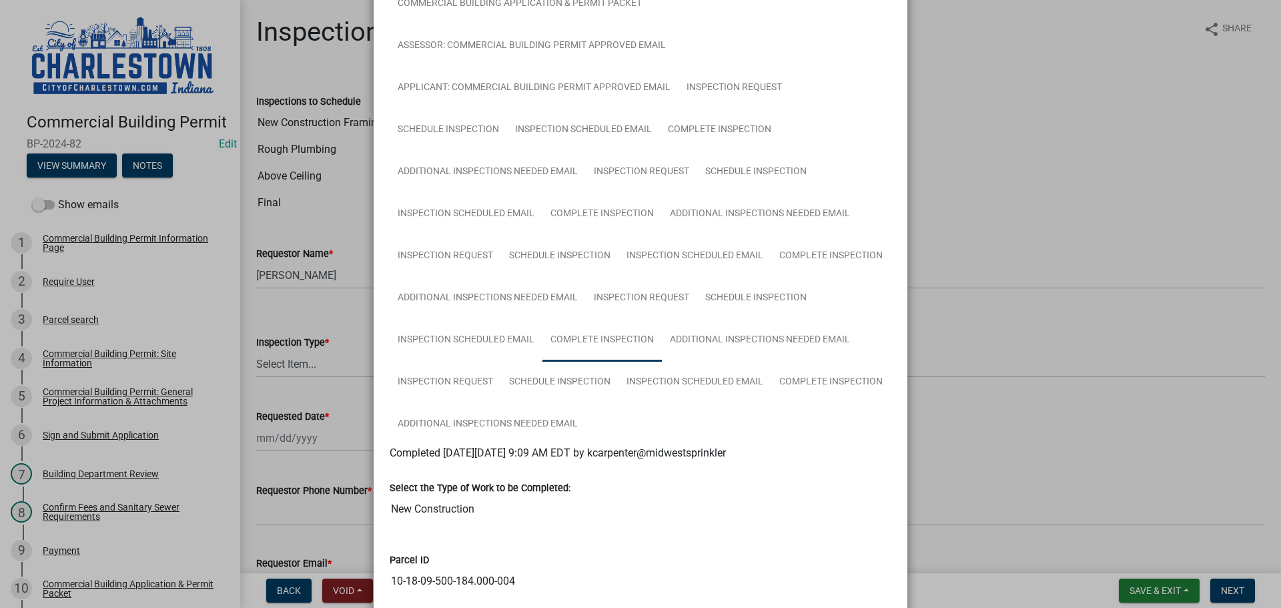
scroll to position [356, 0]
click at [598, 214] on link "Complete Inspection" at bounding box center [602, 215] width 119 height 43
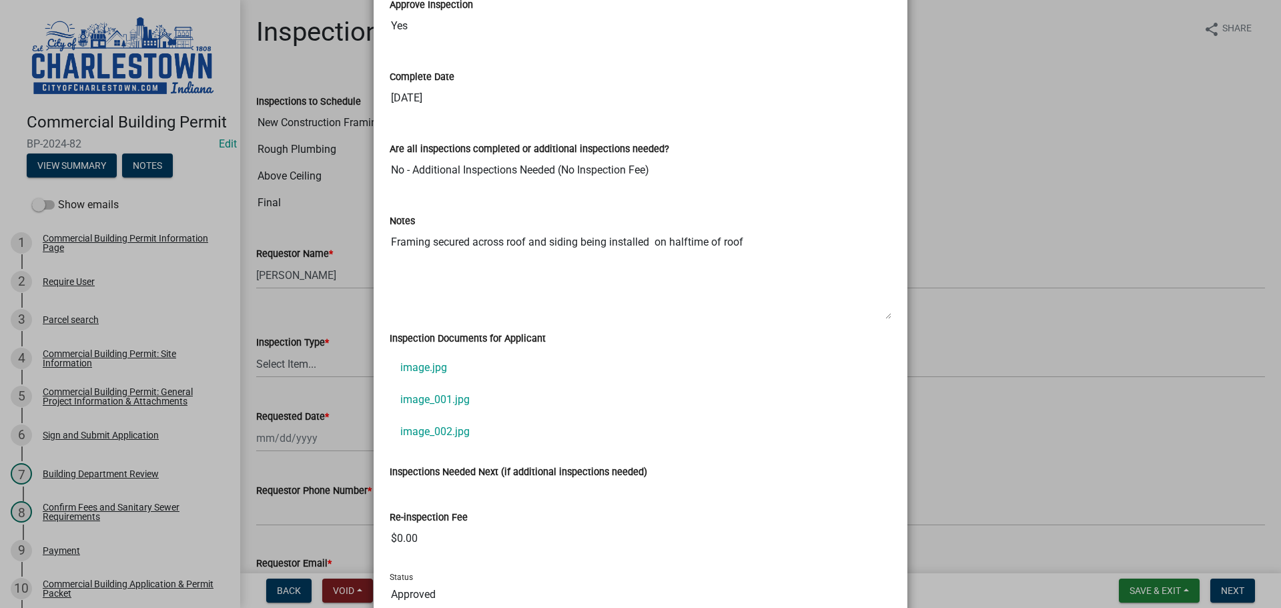
scroll to position [1002, 0]
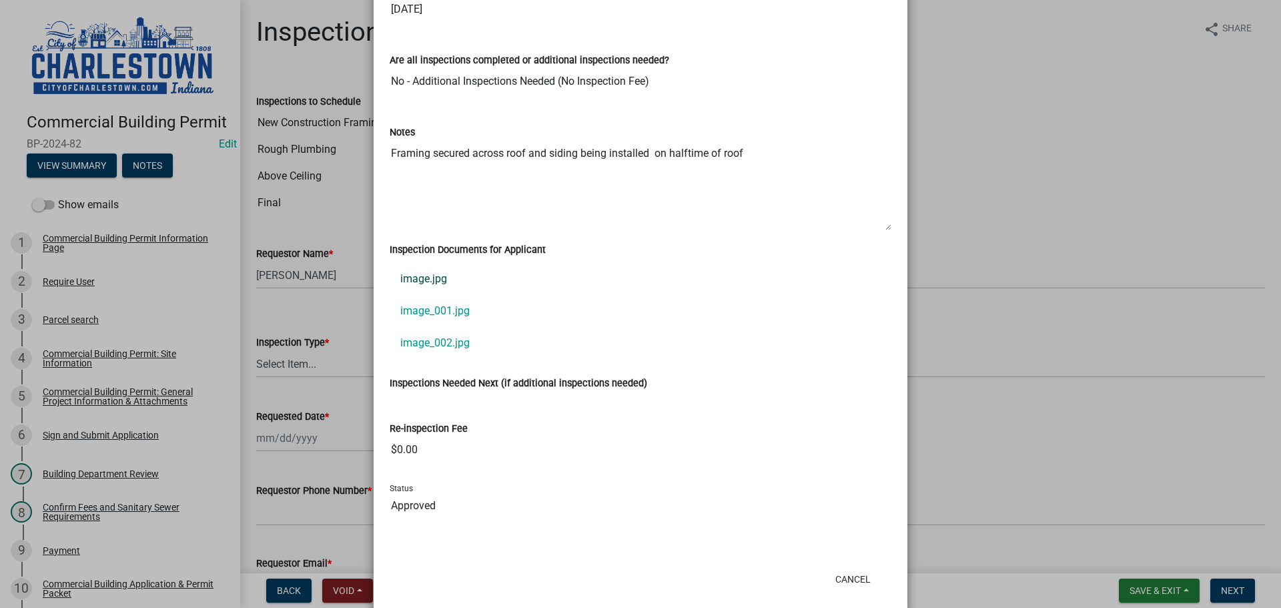
click at [426, 282] on link "image.jpg" at bounding box center [641, 279] width 502 height 32
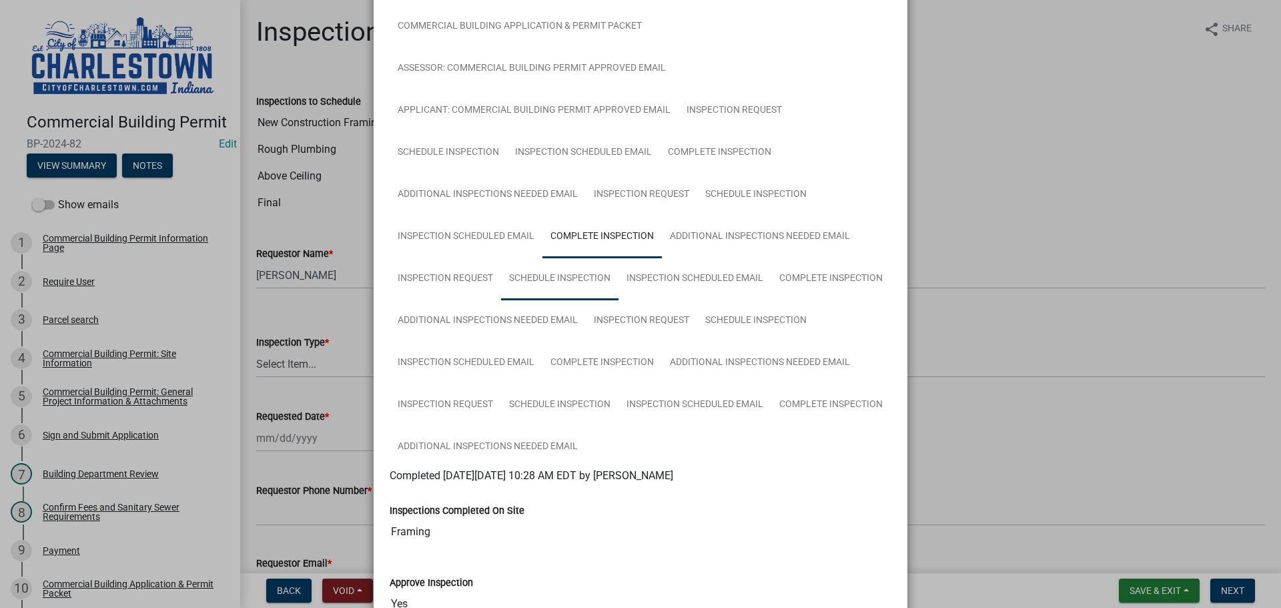
scroll to position [334, 0]
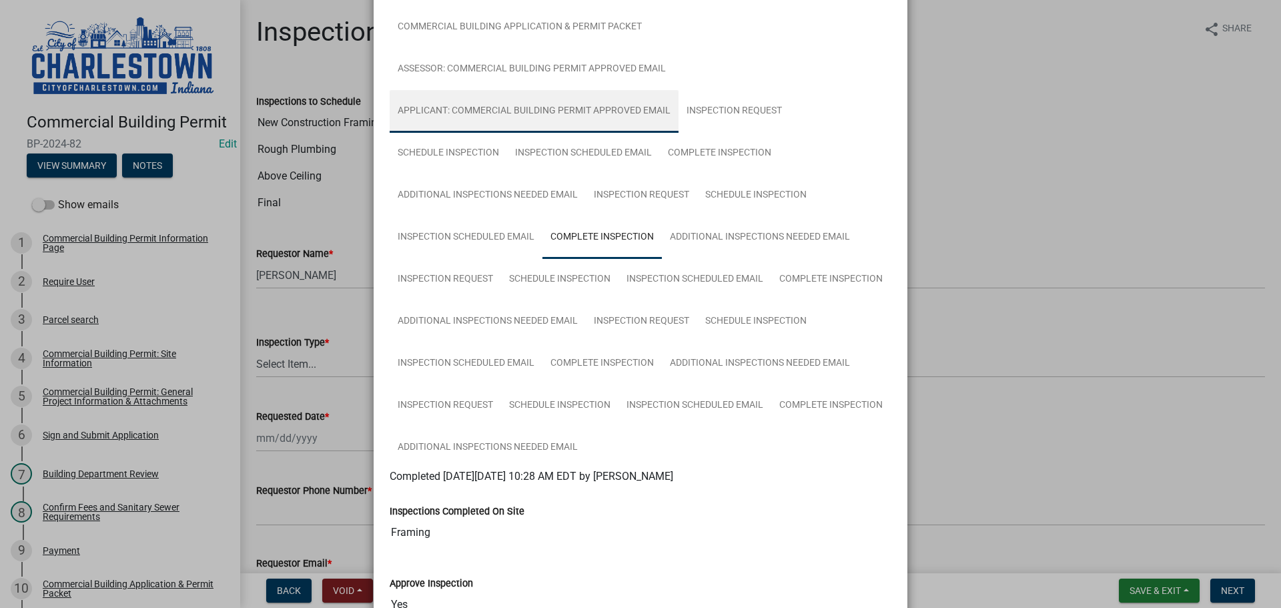
click at [513, 107] on link "Applicant: Commercial Building Permit Approved Email" at bounding box center [534, 111] width 289 height 43
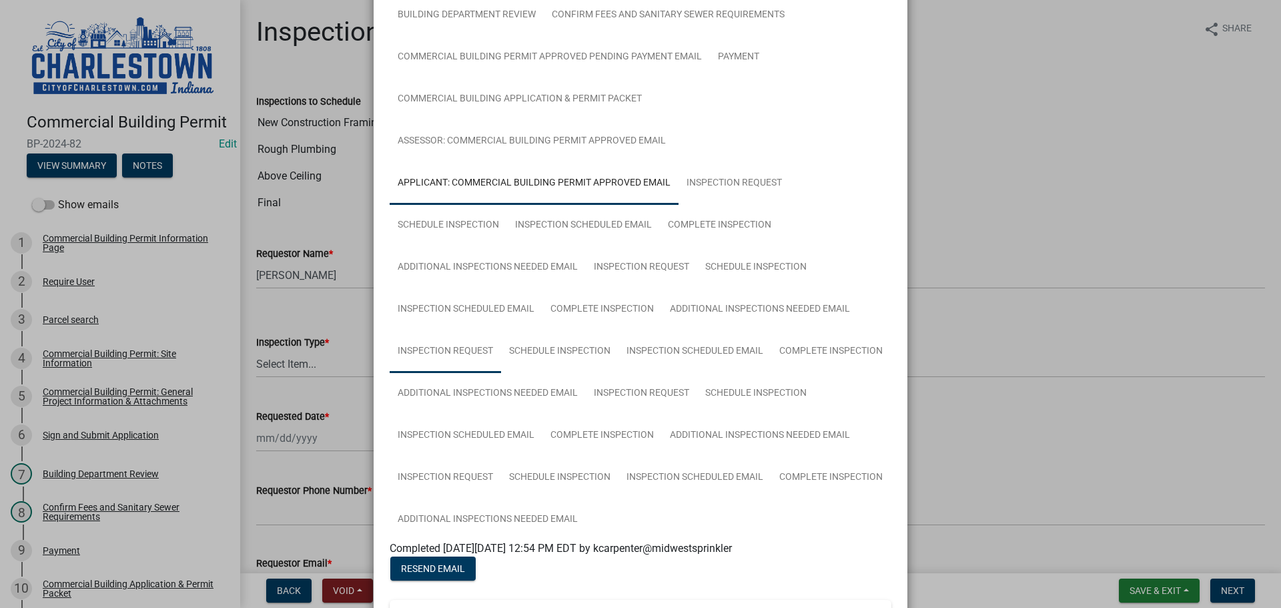
scroll to position [134, 0]
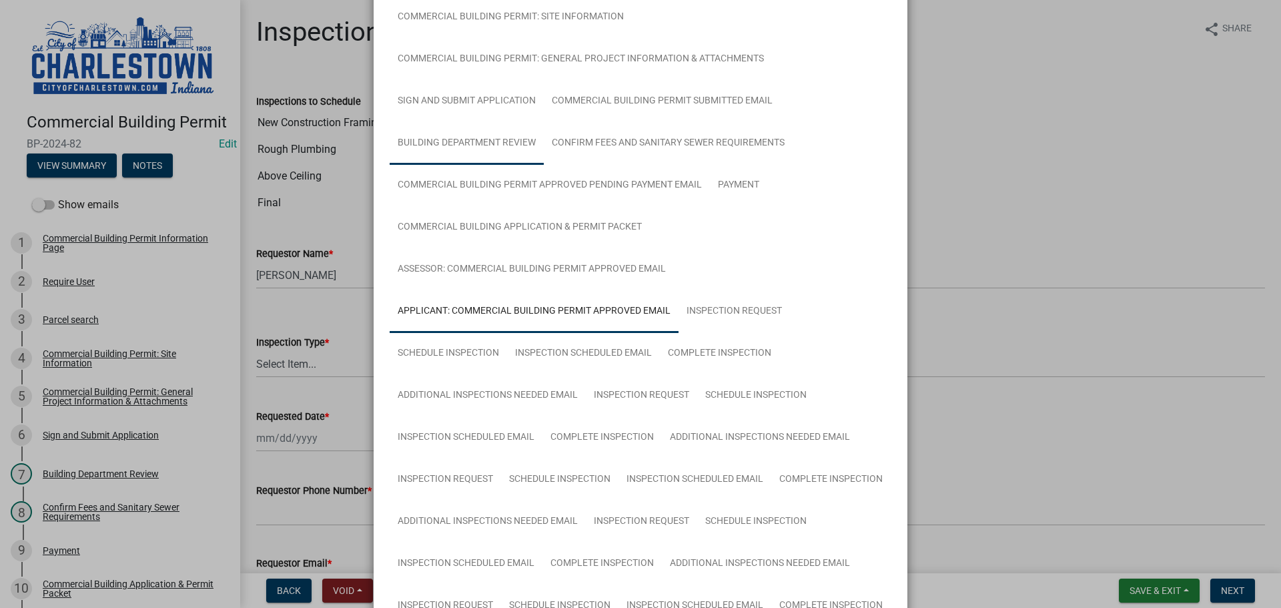
click at [471, 136] on link "Building Department Review" at bounding box center [467, 143] width 154 height 43
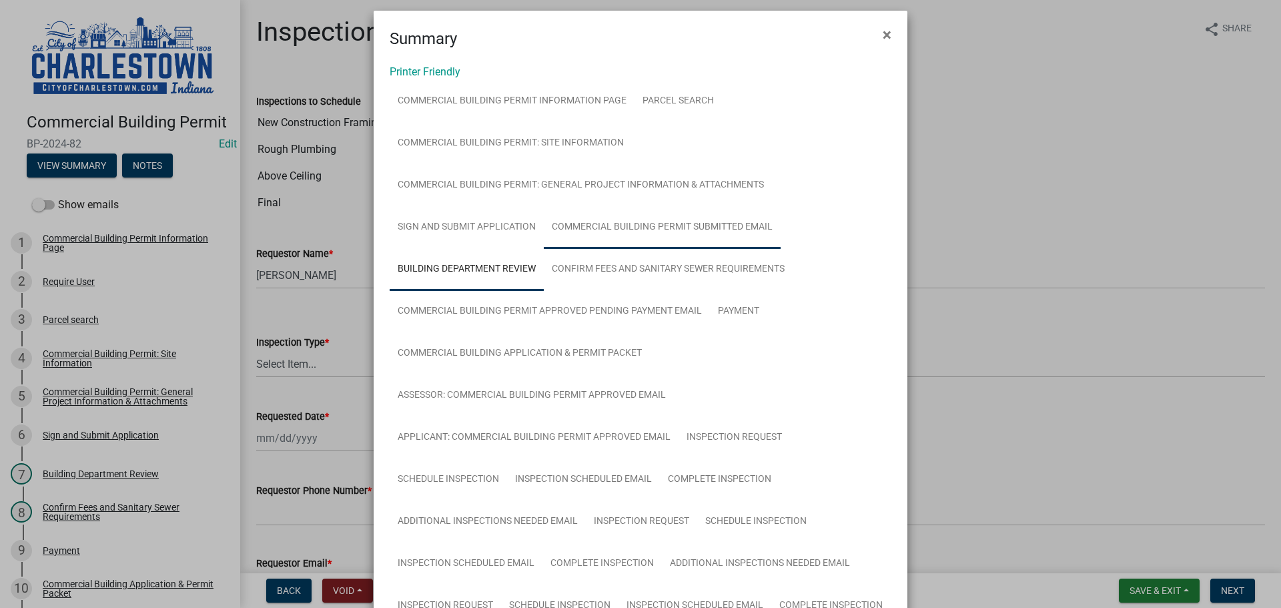
scroll to position [0, 0]
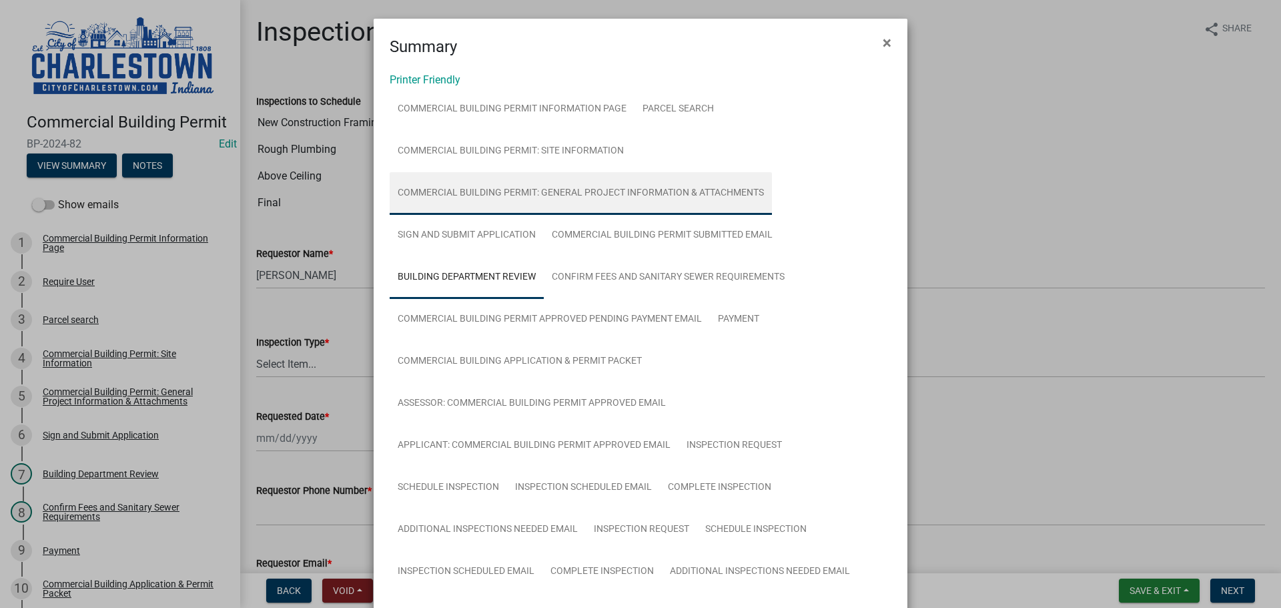
click at [584, 194] on link "Commercial Building Permit: General Project Information & Attachments" at bounding box center [581, 193] width 382 height 43
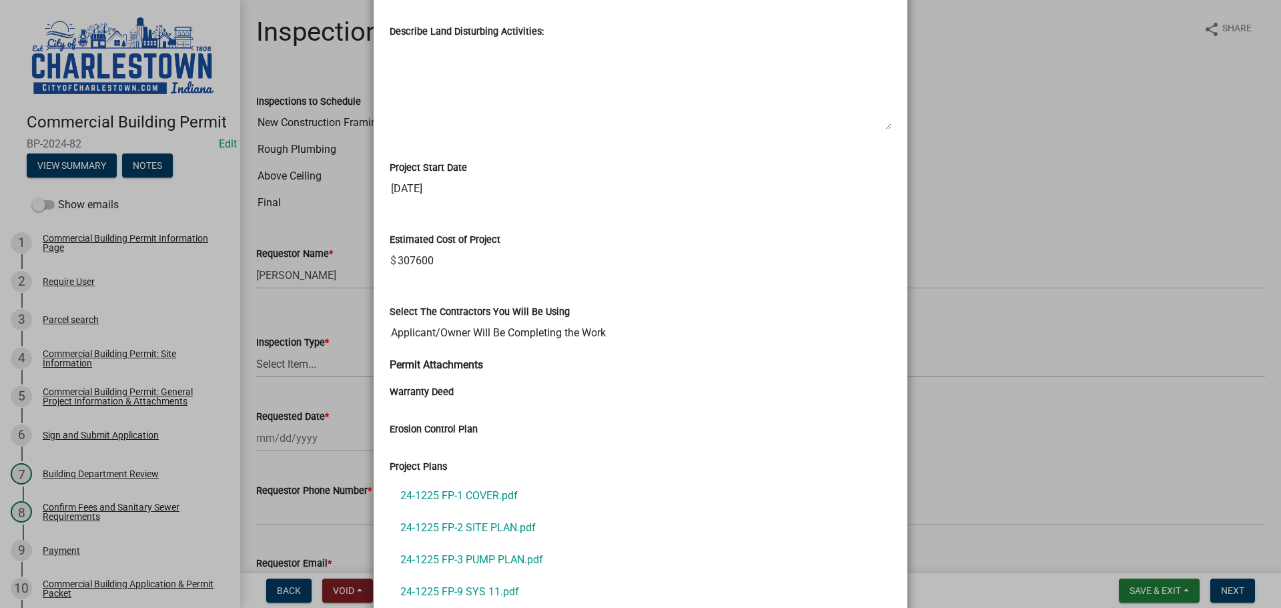
scroll to position [1268, 0]
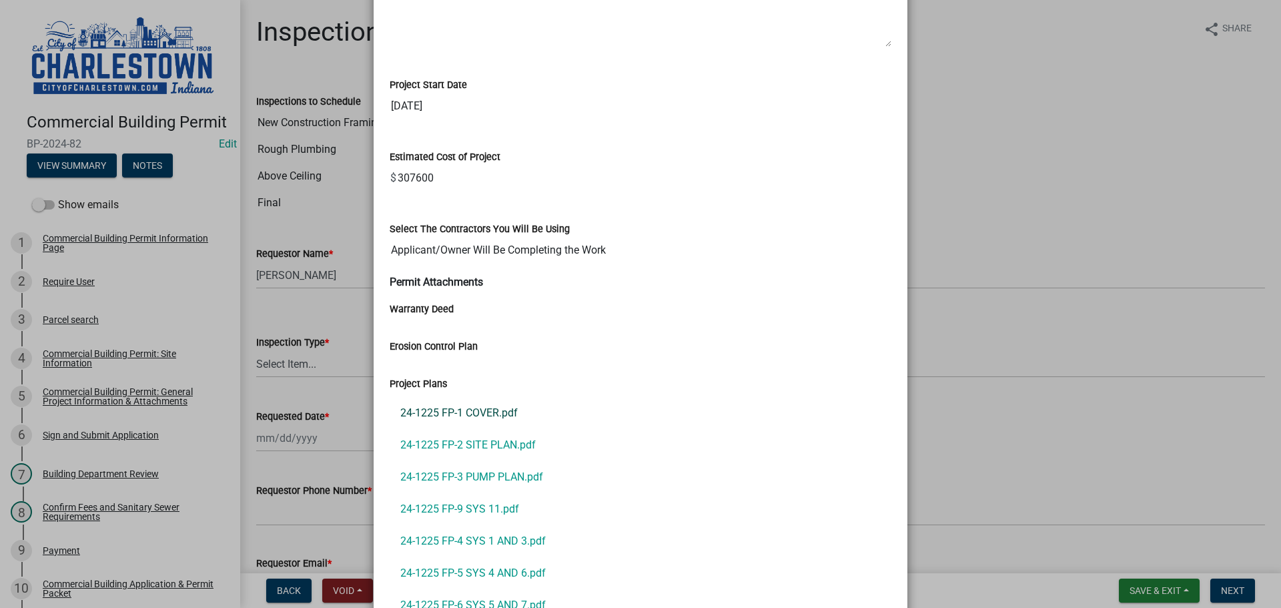
click at [438, 409] on link "24-1225 FP-1 COVER.pdf" at bounding box center [641, 413] width 502 height 32
click at [470, 443] on link "24-1225 FP-2 SITE PLAN.pdf" at bounding box center [641, 445] width 502 height 32
click at [460, 539] on link "24-1225 FP-4 SYS 1 AND 3.pdf" at bounding box center [641, 541] width 502 height 32
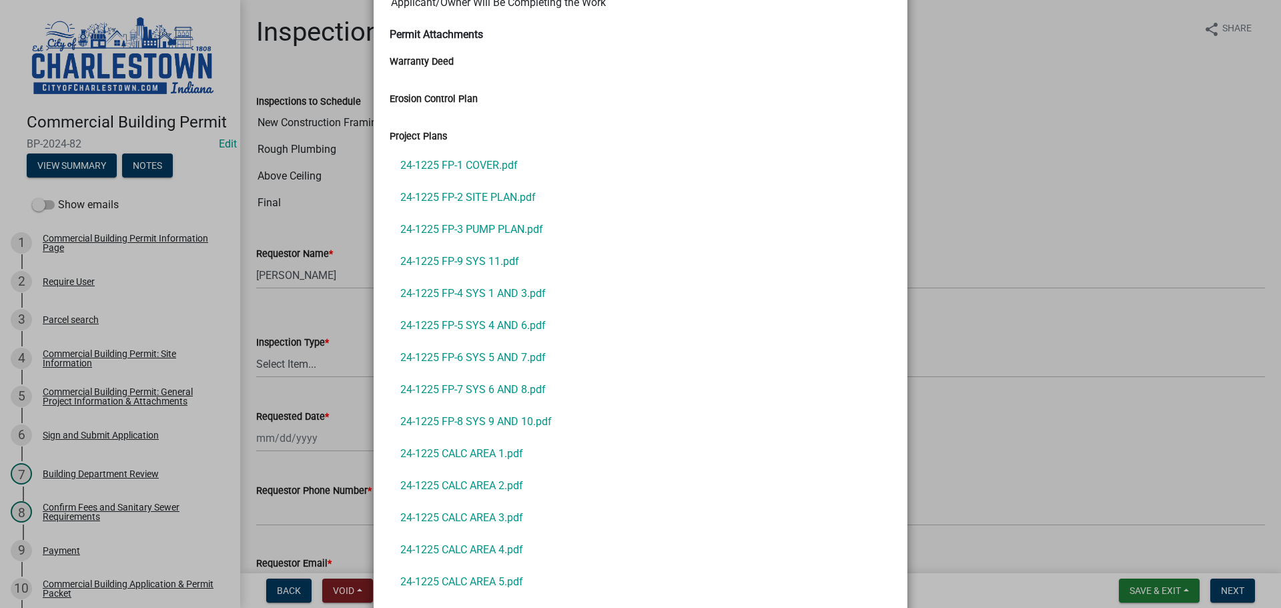
scroll to position [1602, 0]
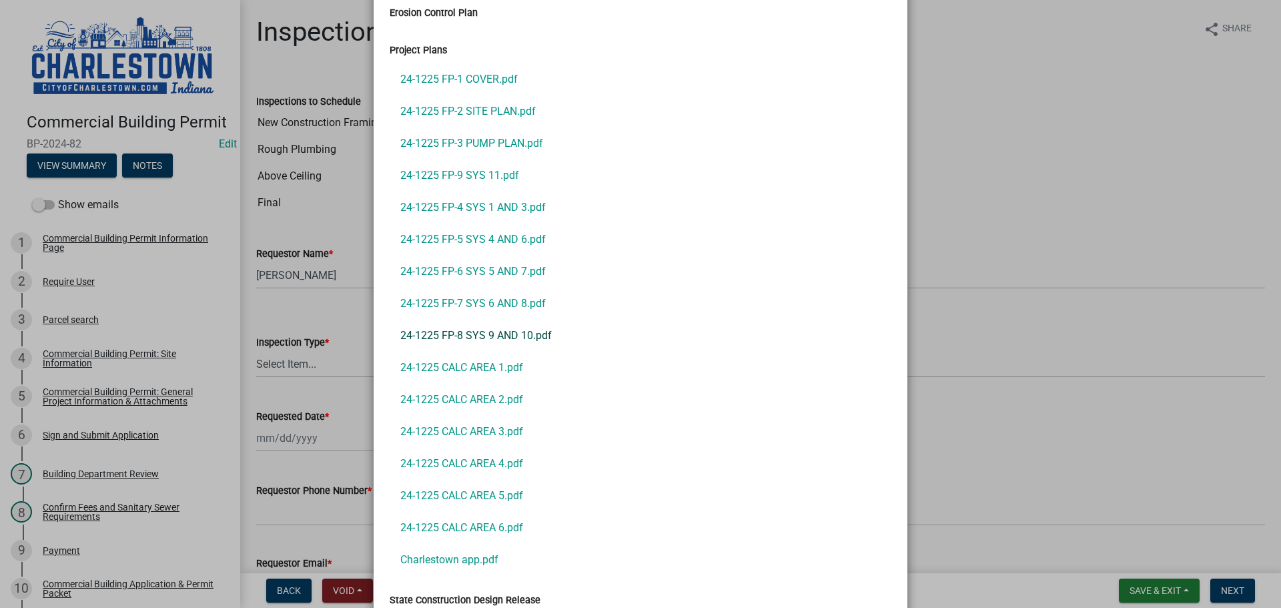
click at [464, 334] on link "24-1225 FP-8 SYS 9 AND 10.pdf" at bounding box center [641, 336] width 502 height 32
click at [199, 312] on ngb-modal-window "Summary × Printer Friendly Commercial Building Permit Information Page Parcel s…" at bounding box center [640, 304] width 1281 height 608
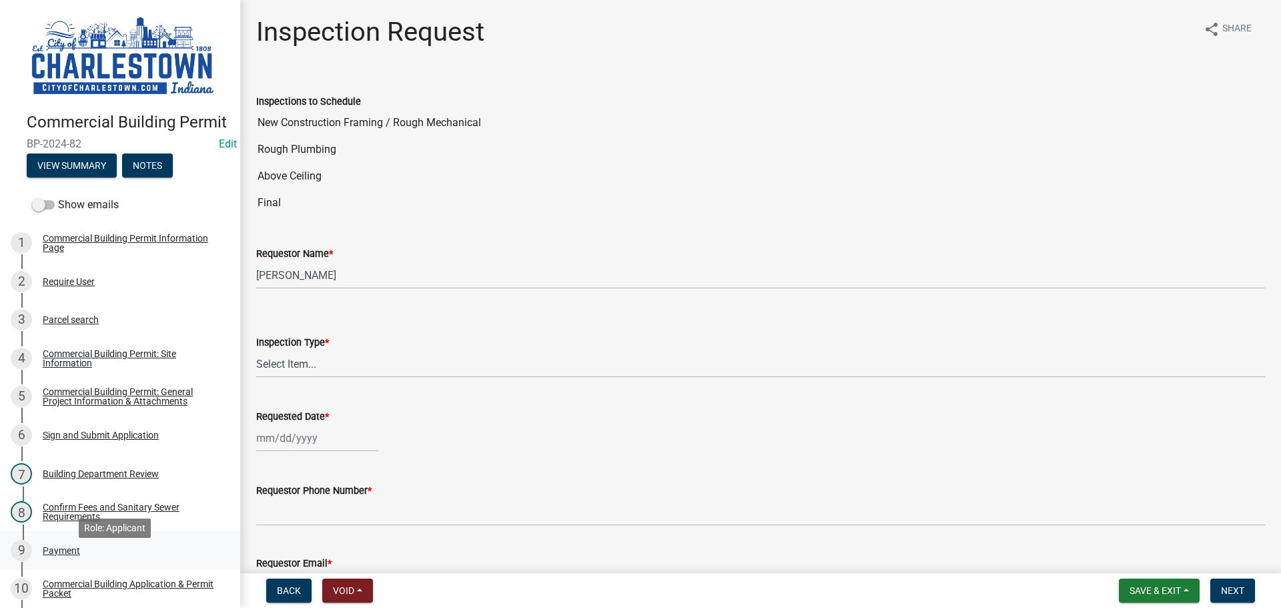
click at [57, 555] on div "Payment" at bounding box center [61, 550] width 37 height 9
